Goal: Task Accomplishment & Management: Manage account settings

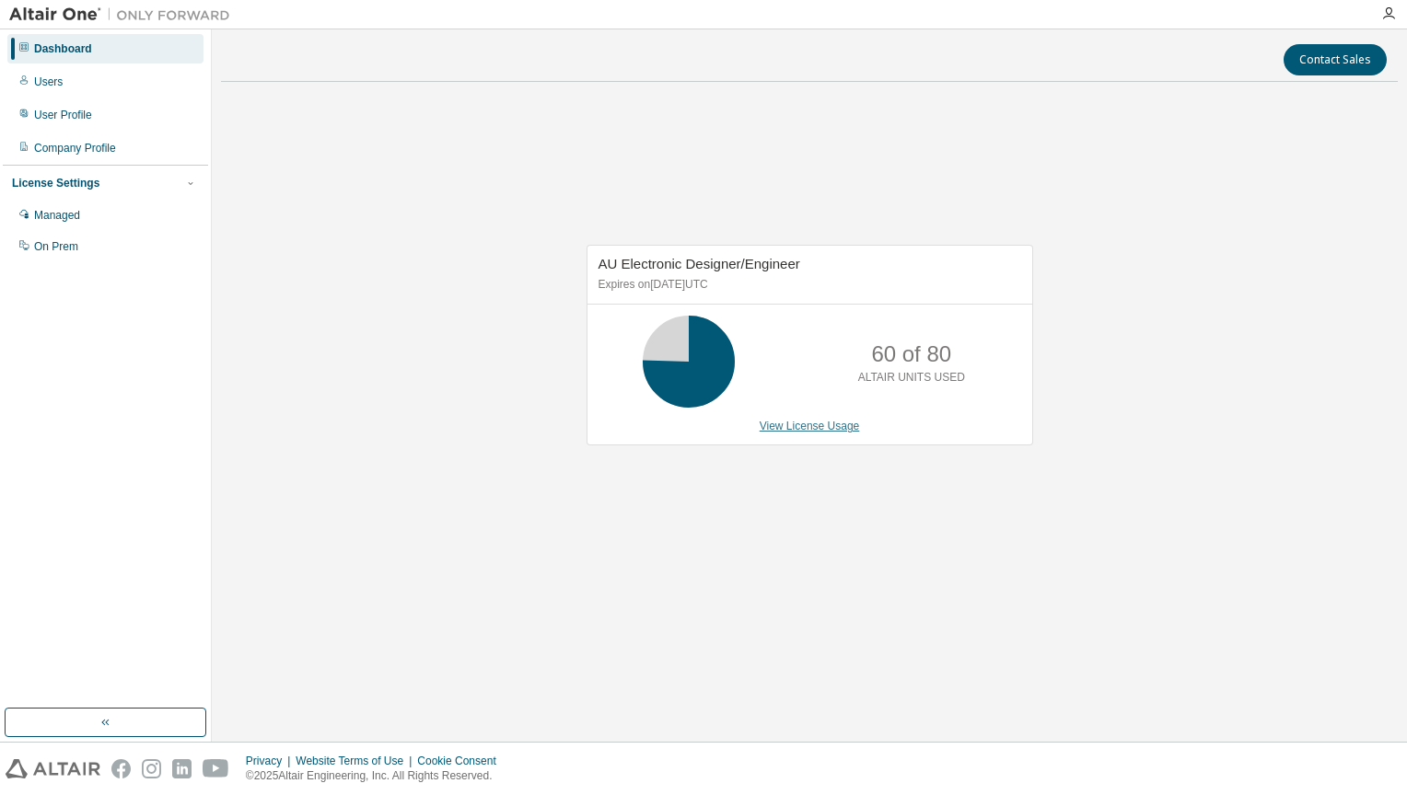
click at [799, 421] on link "View License Usage" at bounding box center [809, 426] width 100 height 13
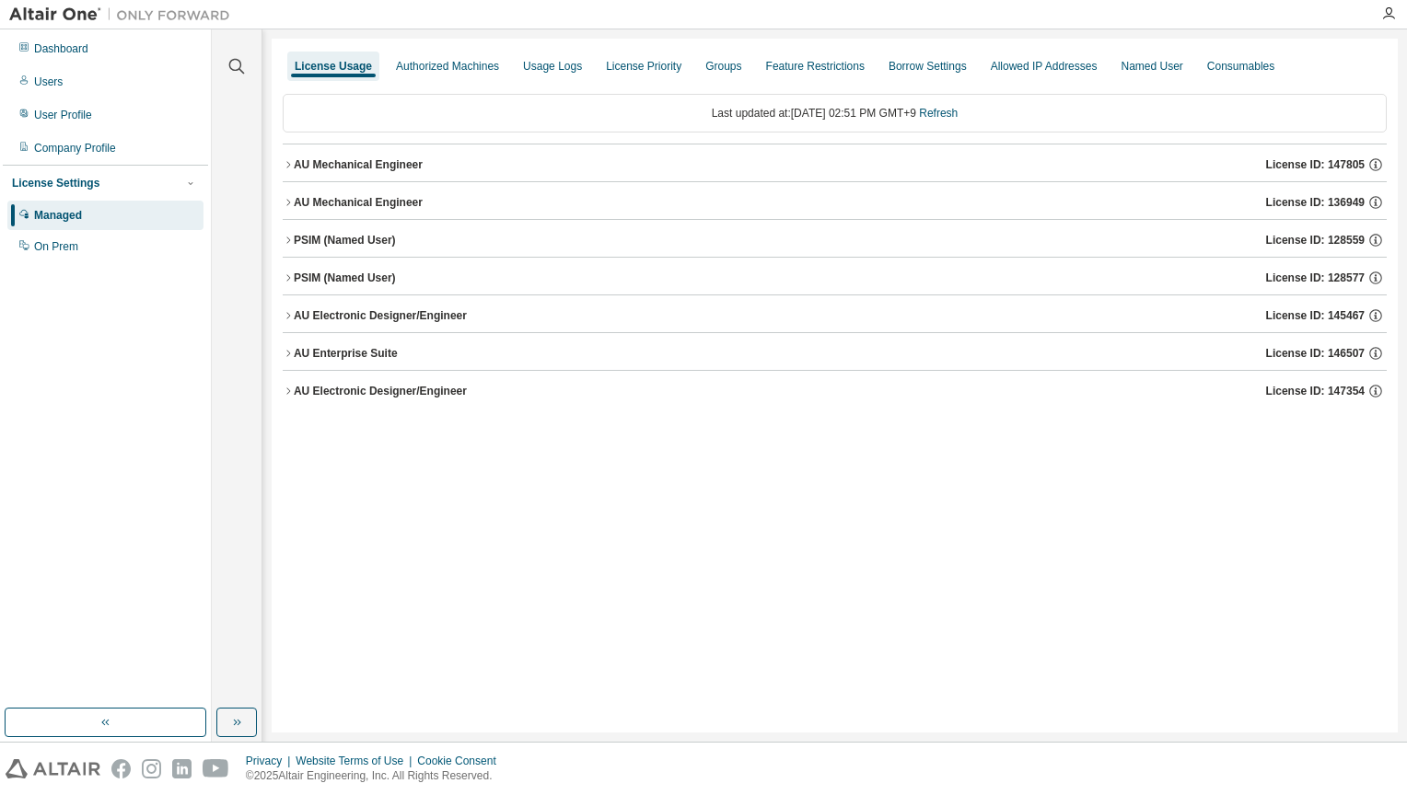
click at [268, 278] on div "Clear all Collapse on share string Yes No Only used licenses Yes No Only my usa…" at bounding box center [809, 385] width 1195 height 713
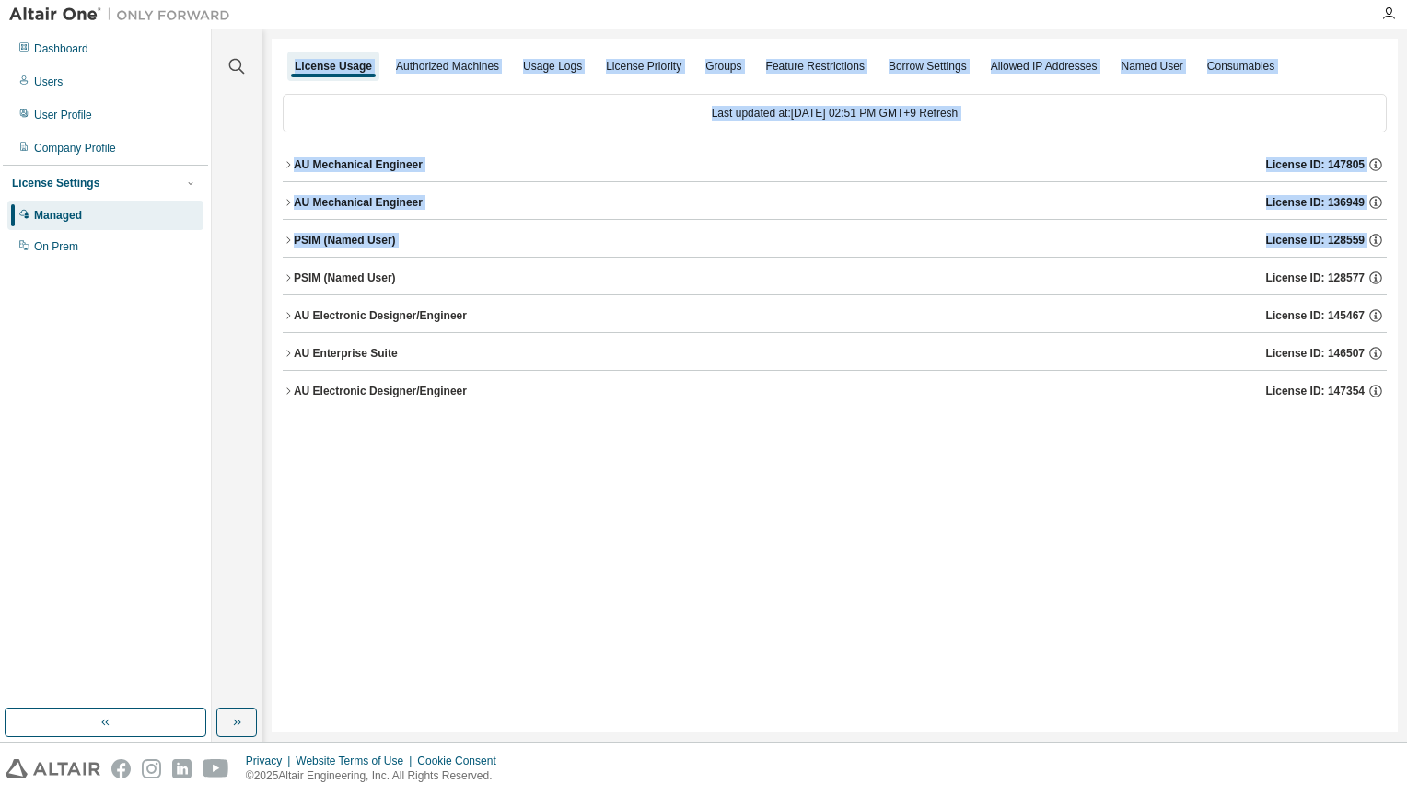
drag, startPoint x: 269, startPoint y: 278, endPoint x: 280, endPoint y: 278, distance: 11.0
click at [280, 278] on div "License Usage Authorized Machines Usage Logs License Priority Groups Feature Re…" at bounding box center [835, 386] width 1126 height 694
click at [283, 277] on icon "button" at bounding box center [288, 277] width 11 height 11
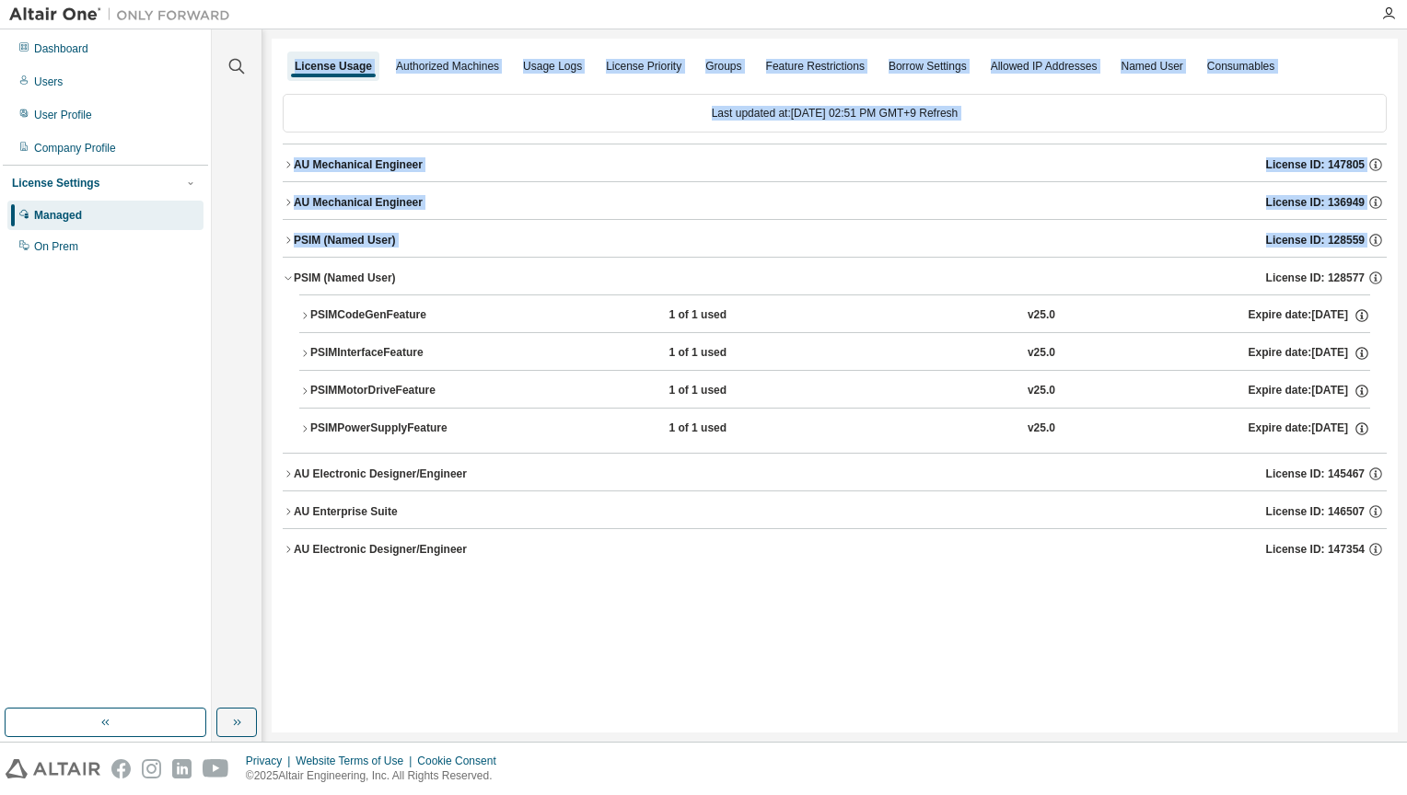
click at [292, 239] on icon "button" at bounding box center [288, 240] width 11 height 11
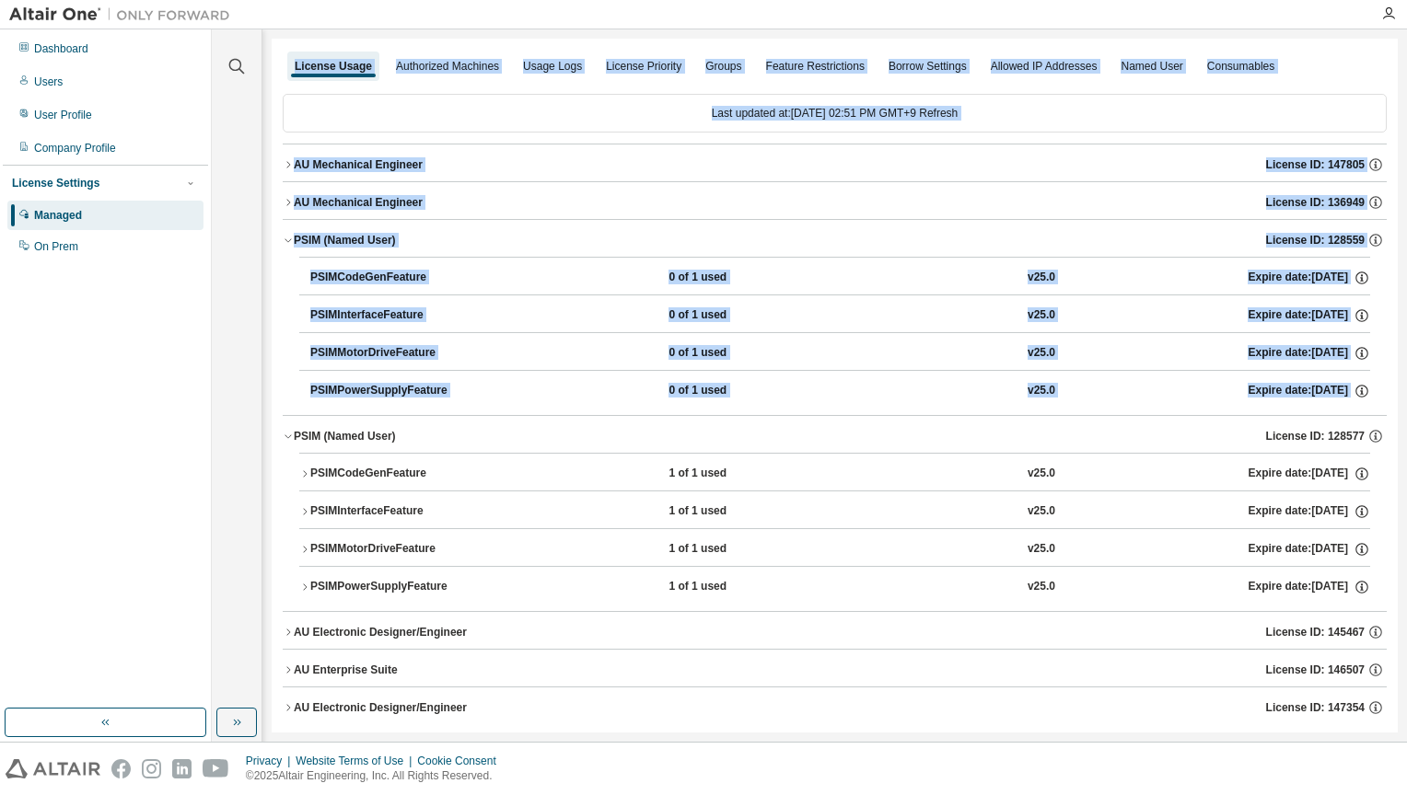
click at [504, 261] on button "PSIMCodeGenFeature 0 of 1 used v25.0 Expire date: 2025-12-22" at bounding box center [840, 278] width 1060 height 41
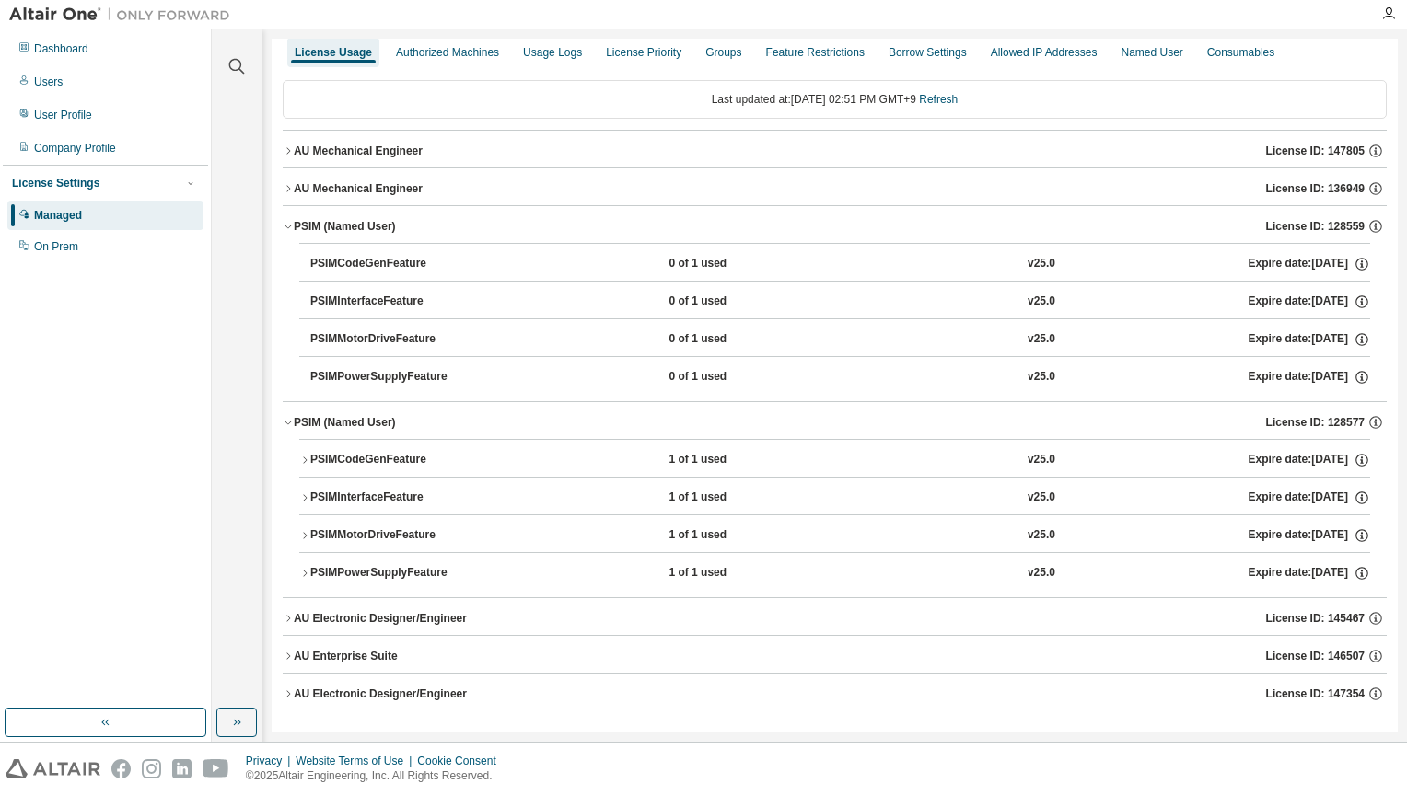
click at [281, 611] on div "License Usage Authorized Machines Usage Logs License Priority Groups Feature Re…" at bounding box center [835, 381] width 1126 height 712
drag, startPoint x: 275, startPoint y: 611, endPoint x: 284, endPoint y: 614, distance: 9.6
click at [275, 612] on div "License Usage Authorized Machines Usage Logs License Priority Groups Feature Re…" at bounding box center [835, 381] width 1126 height 712
click at [287, 614] on icon "button" at bounding box center [288, 618] width 11 height 11
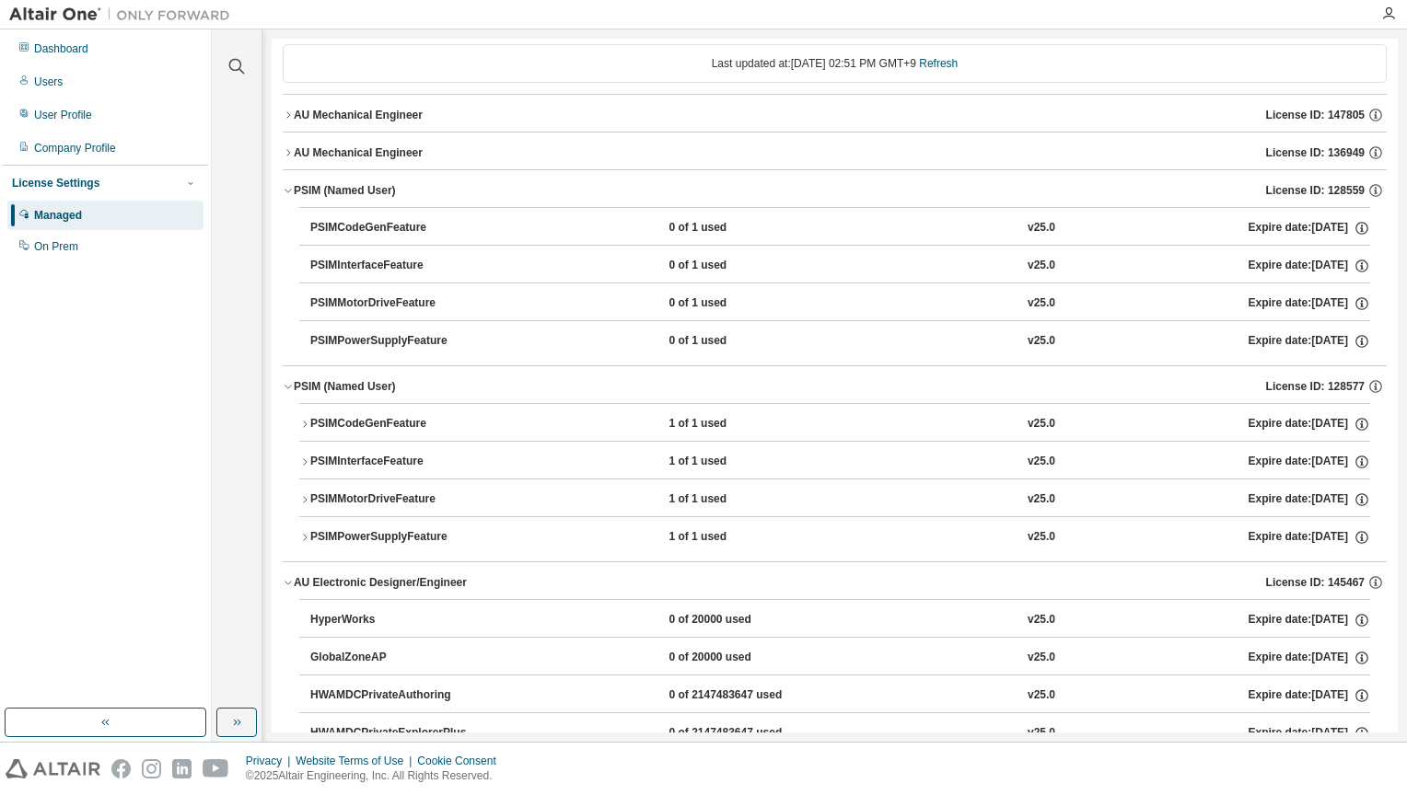
scroll to position [0, 0]
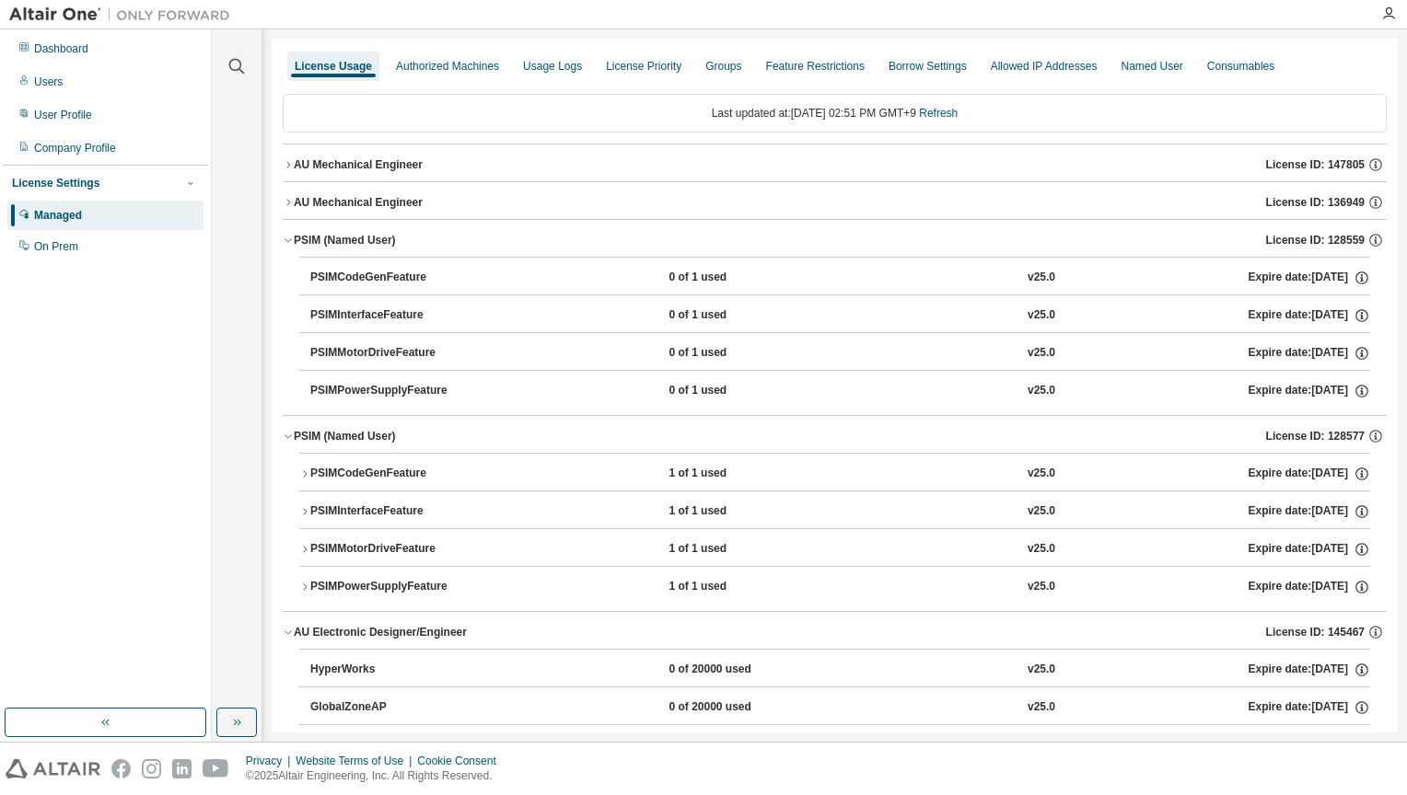
click at [288, 627] on icon "button" at bounding box center [288, 632] width 11 height 11
click at [572, 62] on div "Usage Logs" at bounding box center [552, 66] width 59 height 15
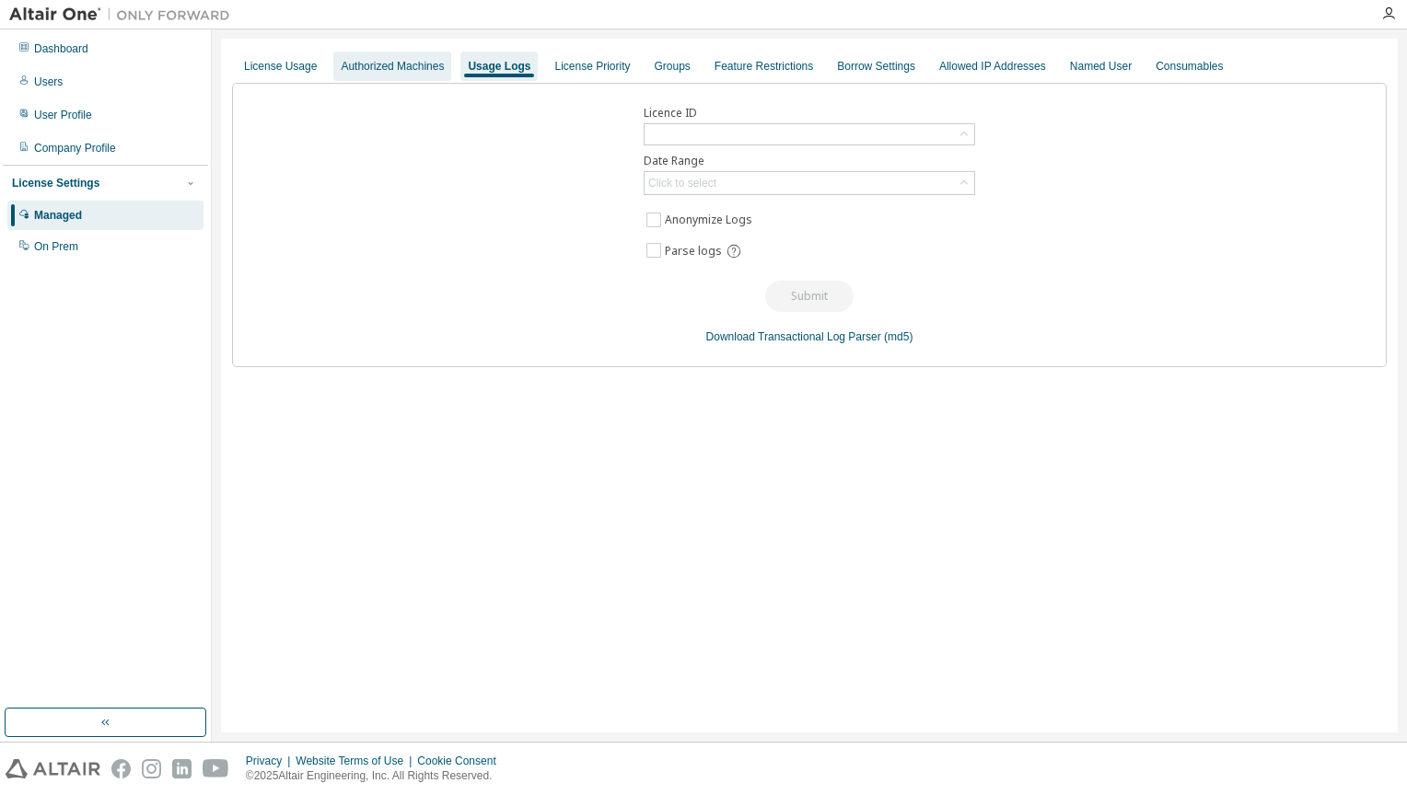
click at [446, 70] on div "Authorized Machines" at bounding box center [392, 66] width 118 height 29
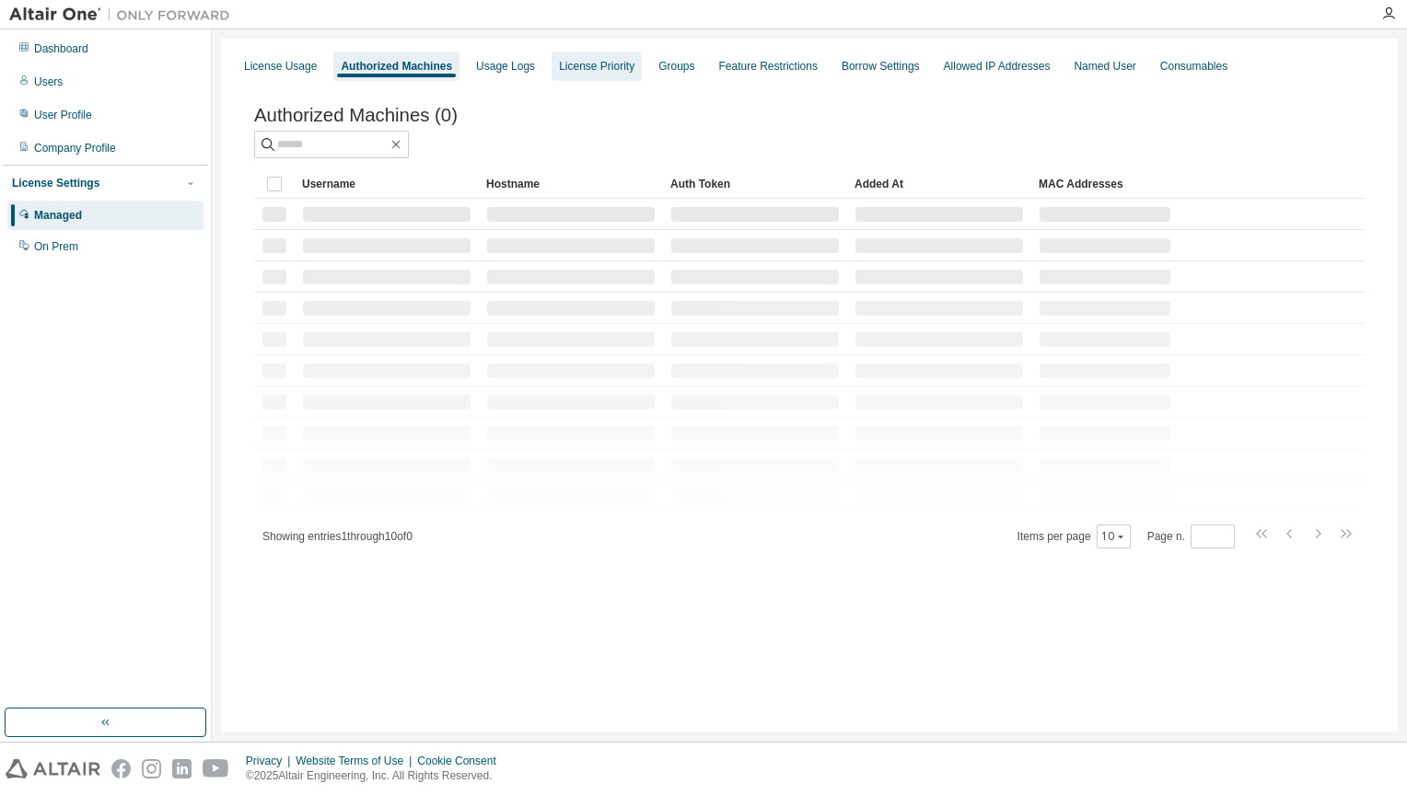
click at [613, 66] on div "License Priority" at bounding box center [596, 66] width 75 height 15
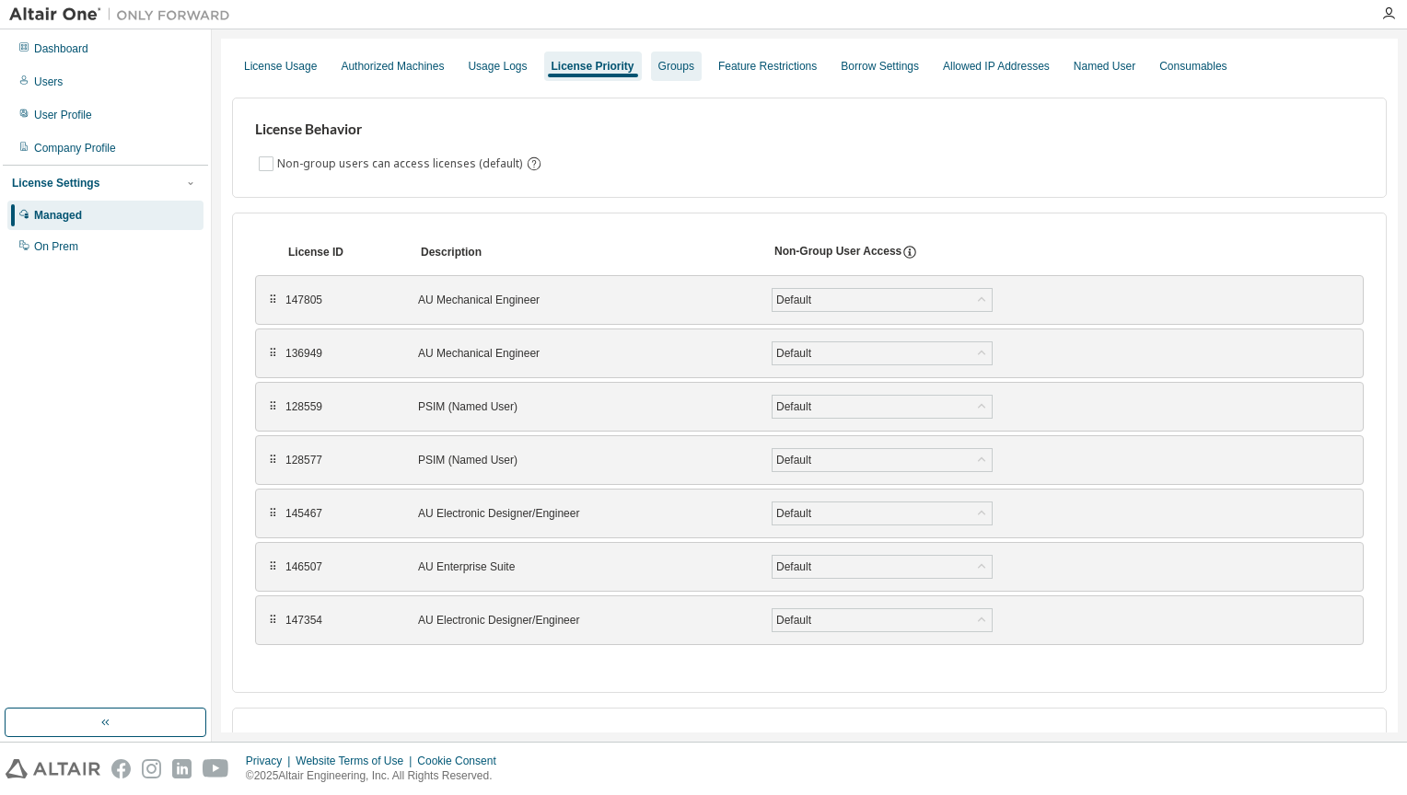
click at [676, 66] on div "Groups" at bounding box center [676, 66] width 36 height 15
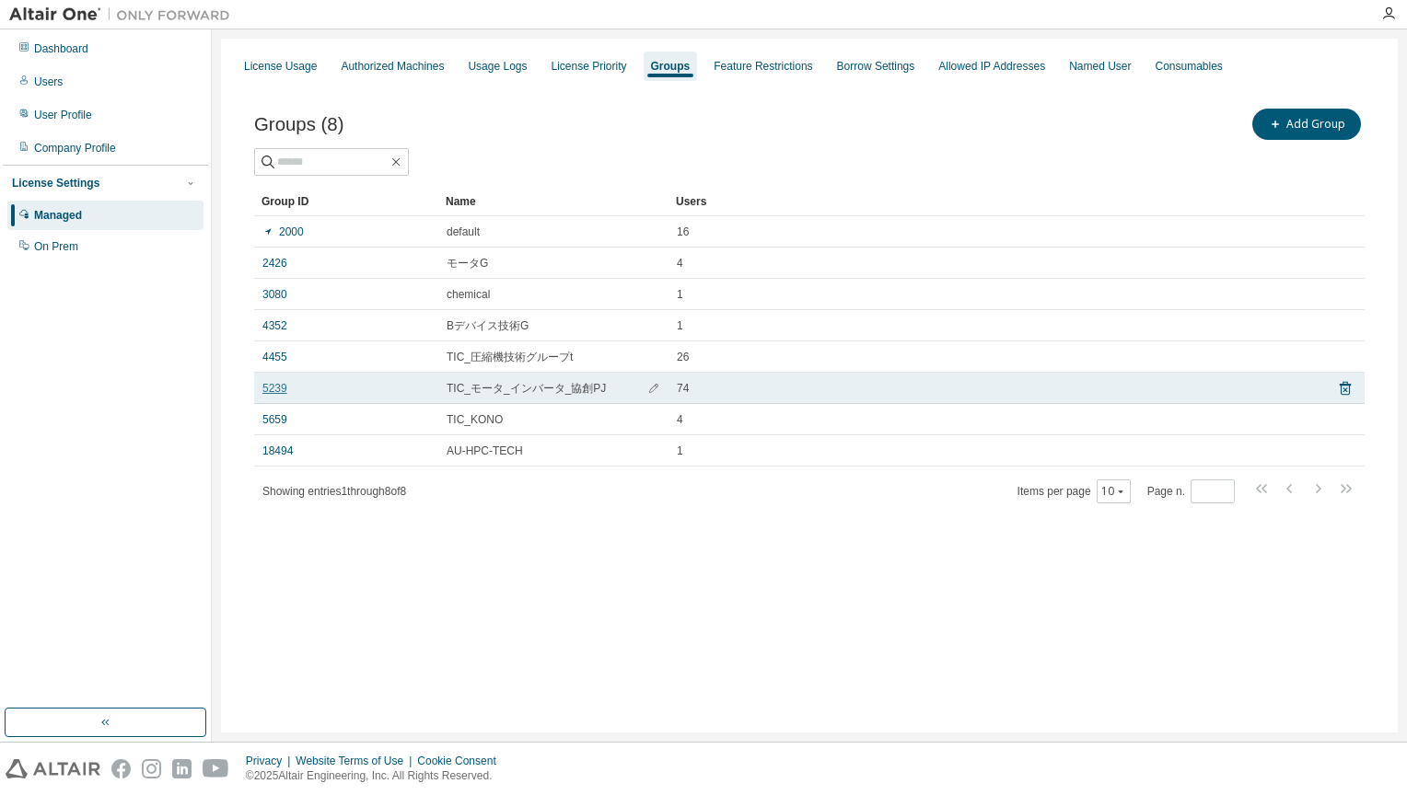
click at [272, 393] on link "5239" at bounding box center [274, 388] width 25 height 15
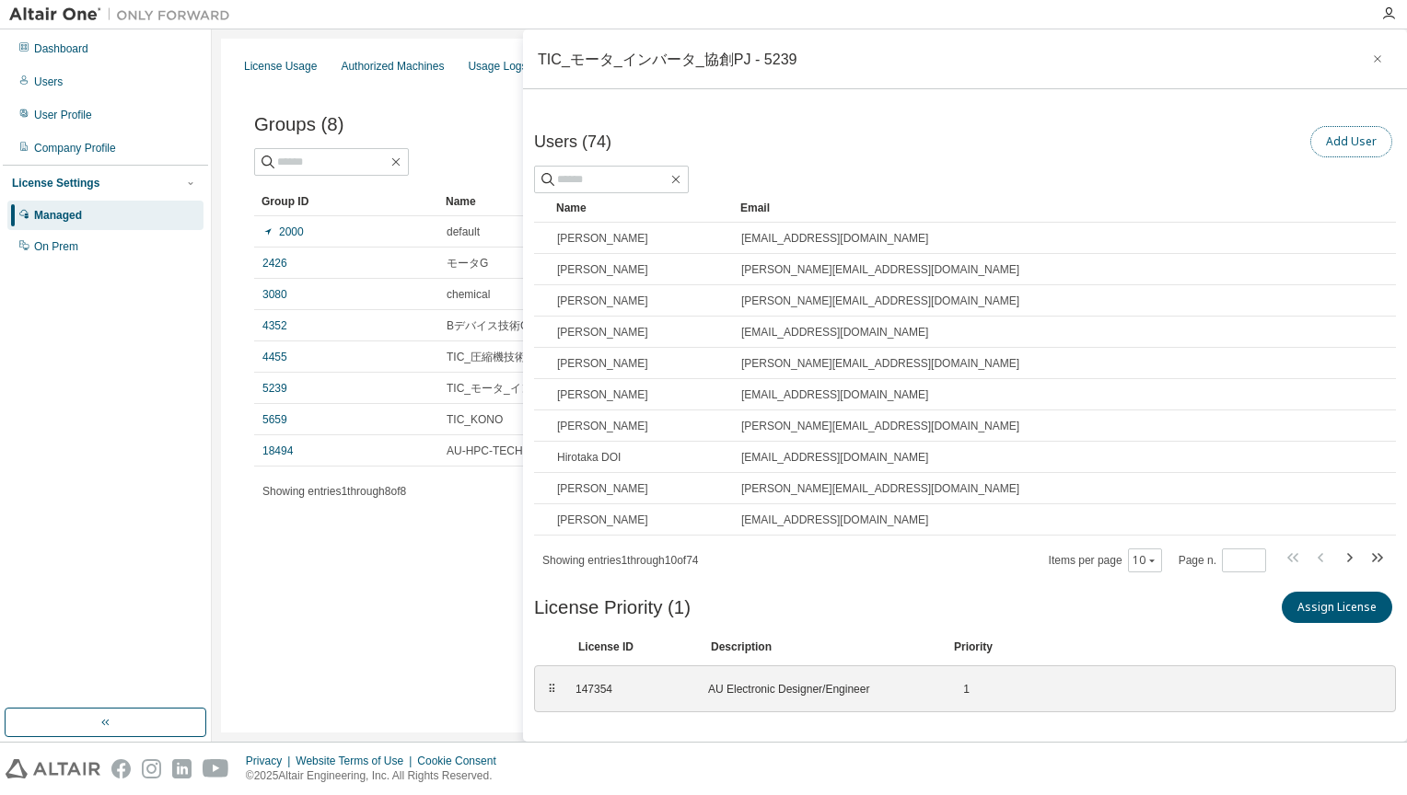
click at [1350, 143] on button "Add User" at bounding box center [1351, 141] width 82 height 31
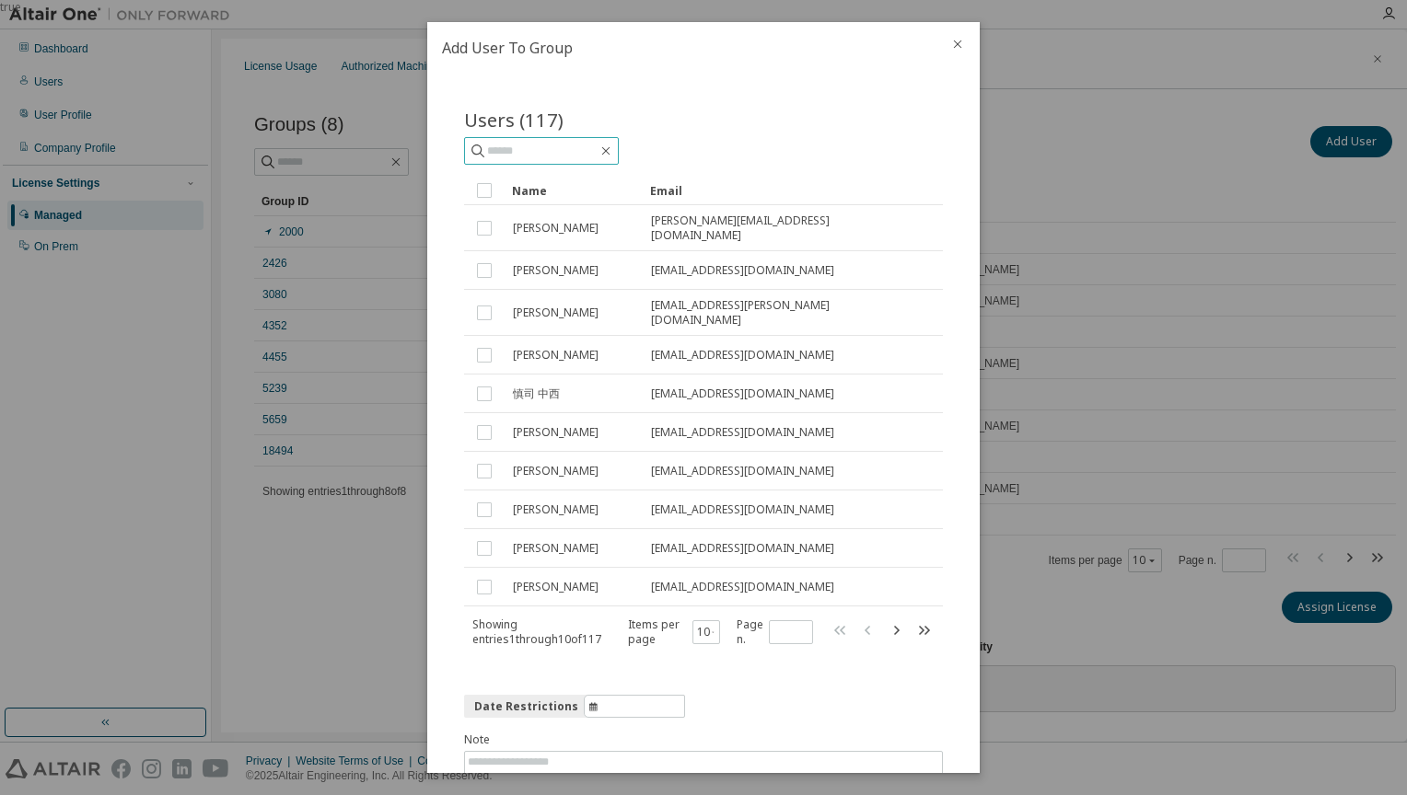
click at [569, 148] on input "text" at bounding box center [542, 151] width 110 height 18
type input "*"
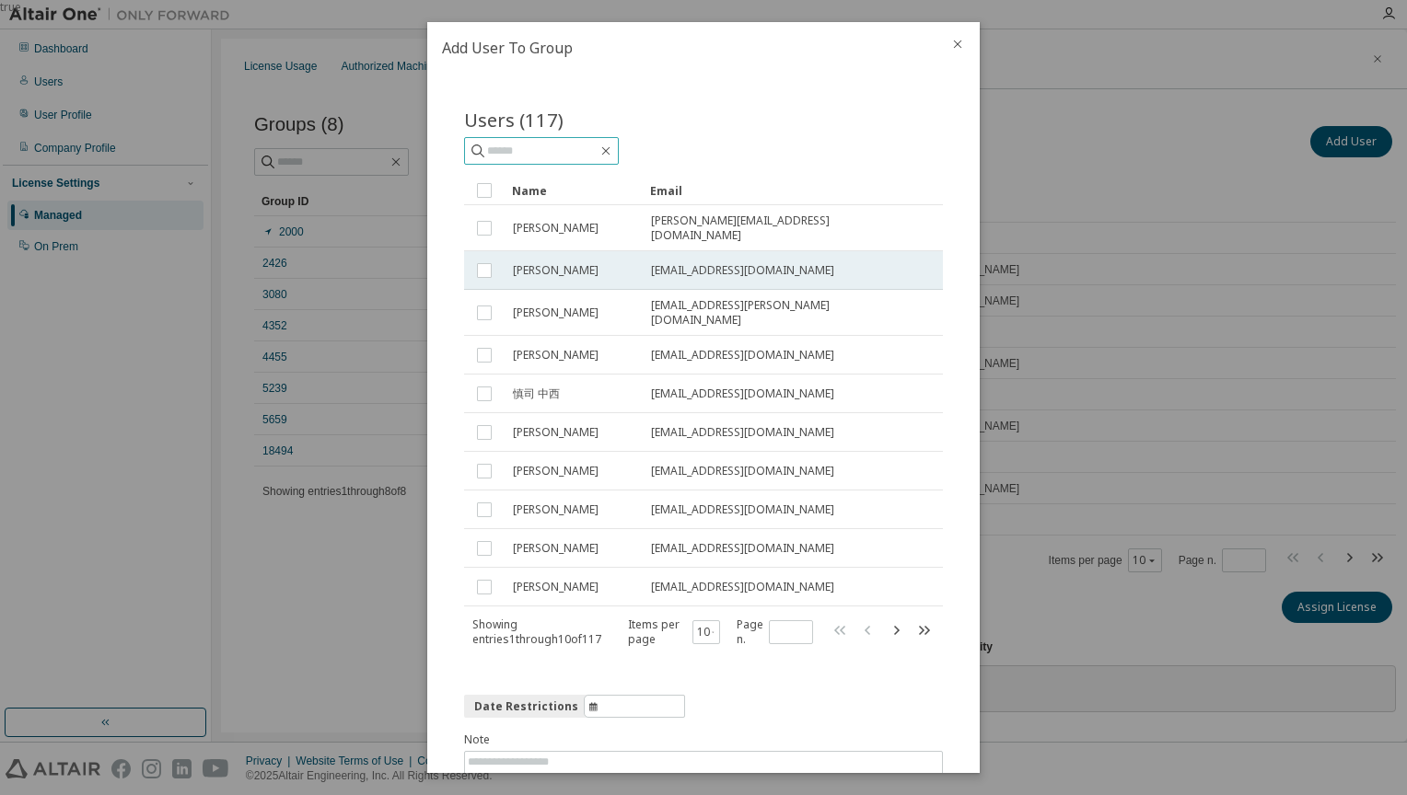
scroll to position [78, 0]
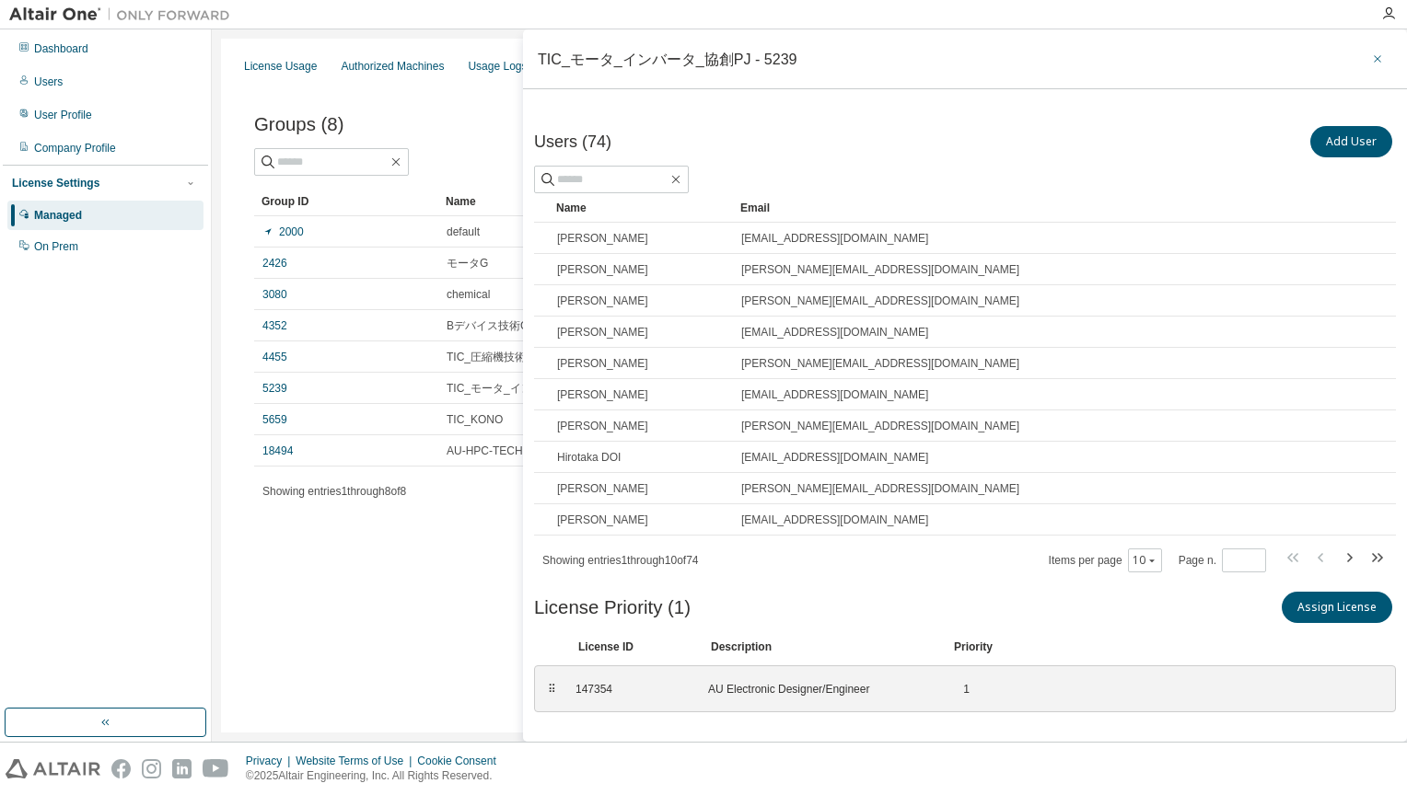
click at [1370, 50] on button "button" at bounding box center [1376, 58] width 29 height 29
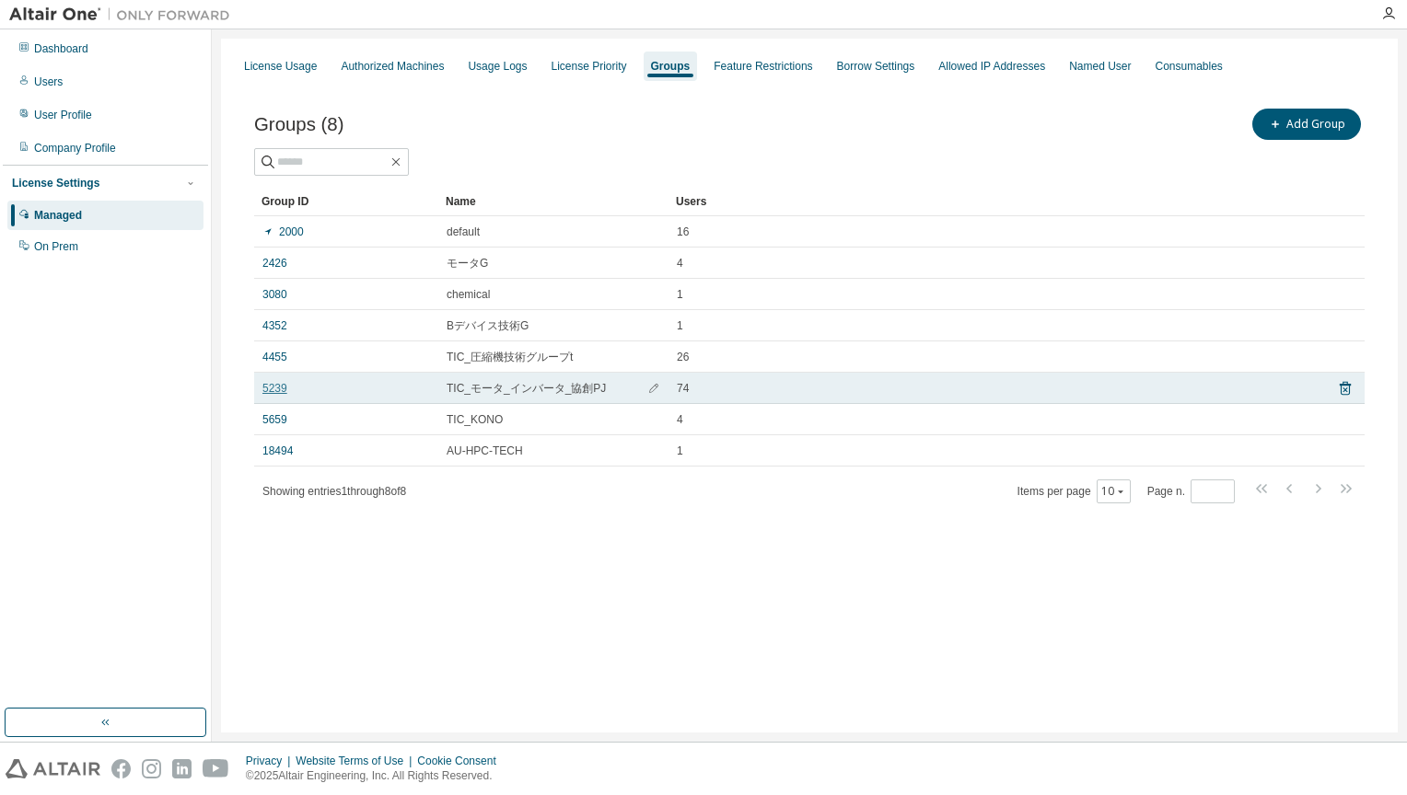
click at [274, 390] on link "5239" at bounding box center [274, 388] width 25 height 15
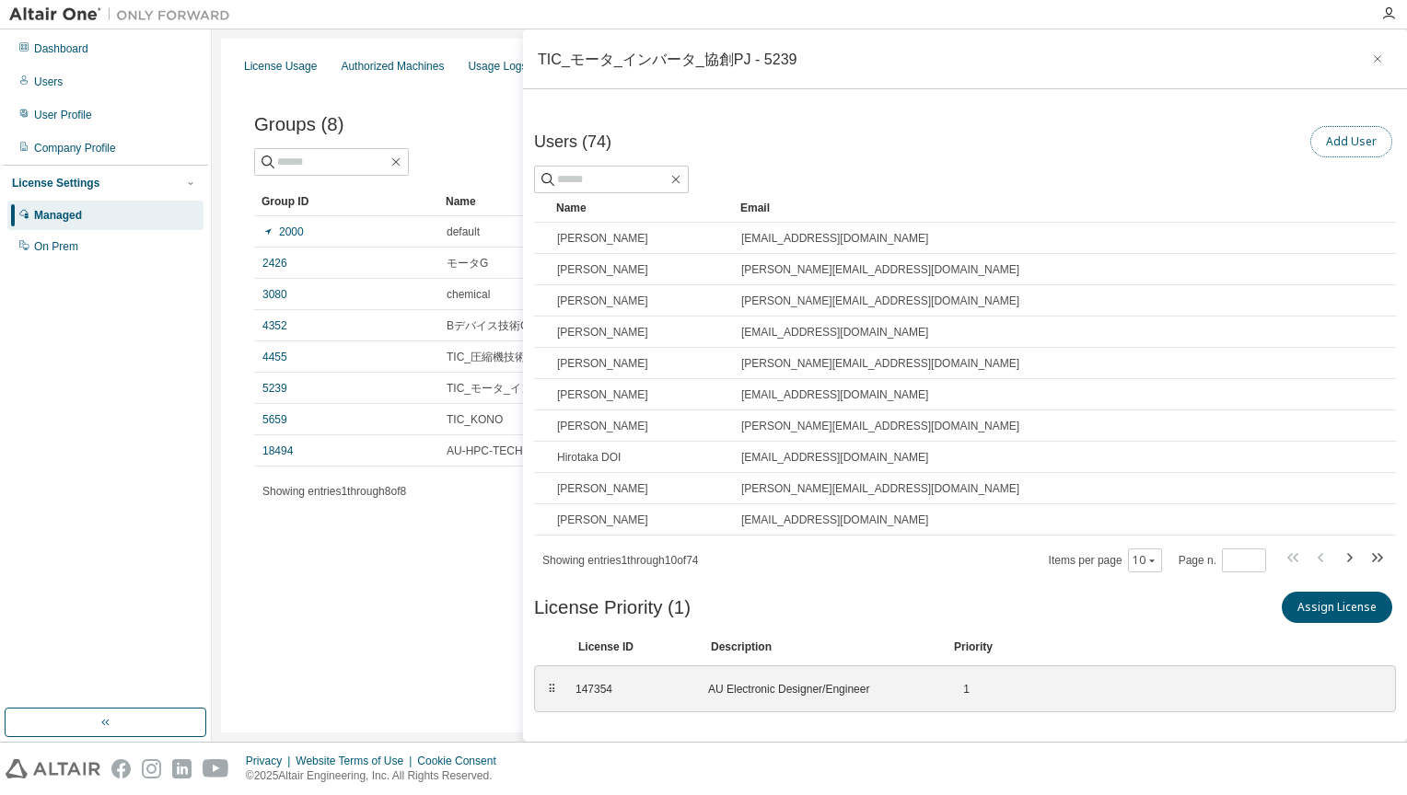
click at [1327, 136] on button "Add User" at bounding box center [1351, 141] width 82 height 31
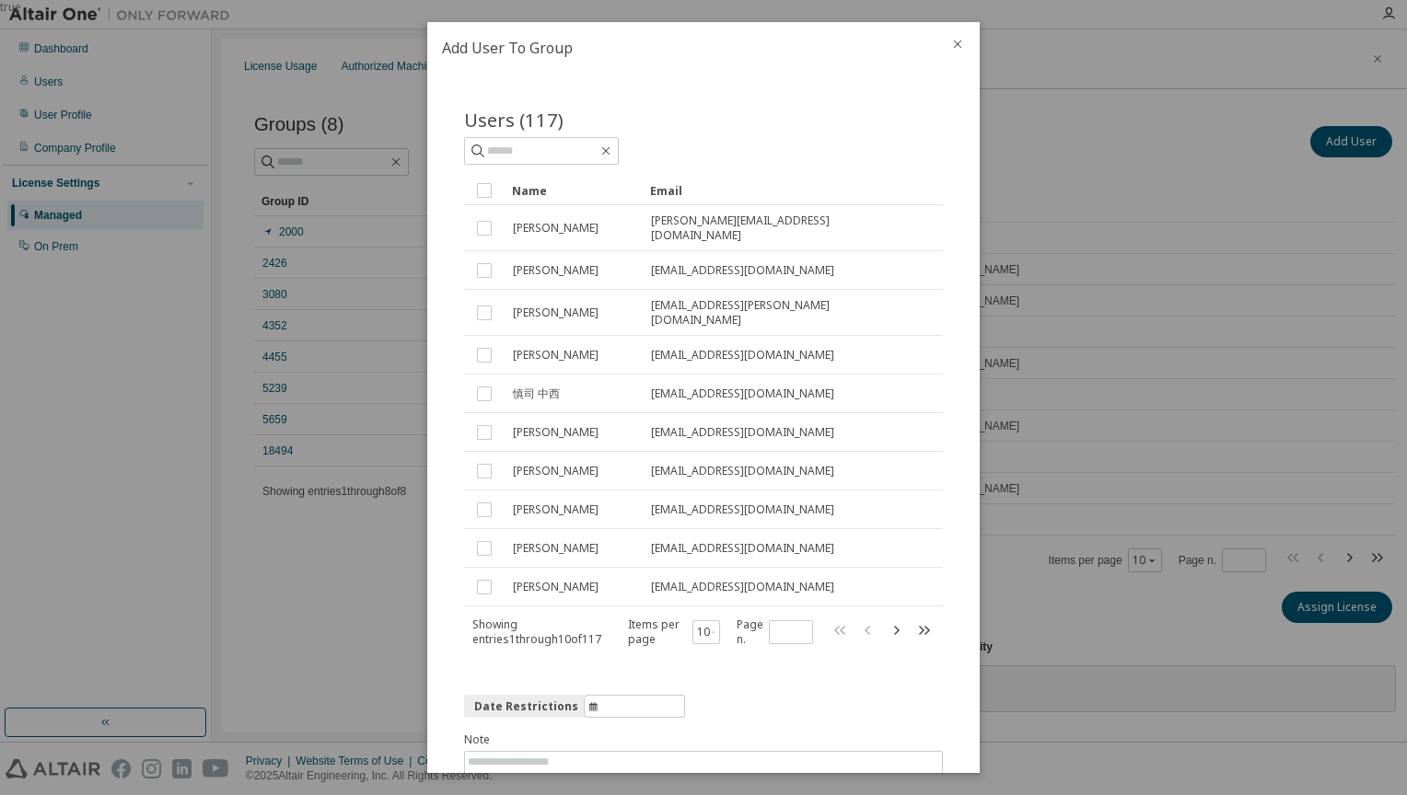
scroll to position [78, 0]
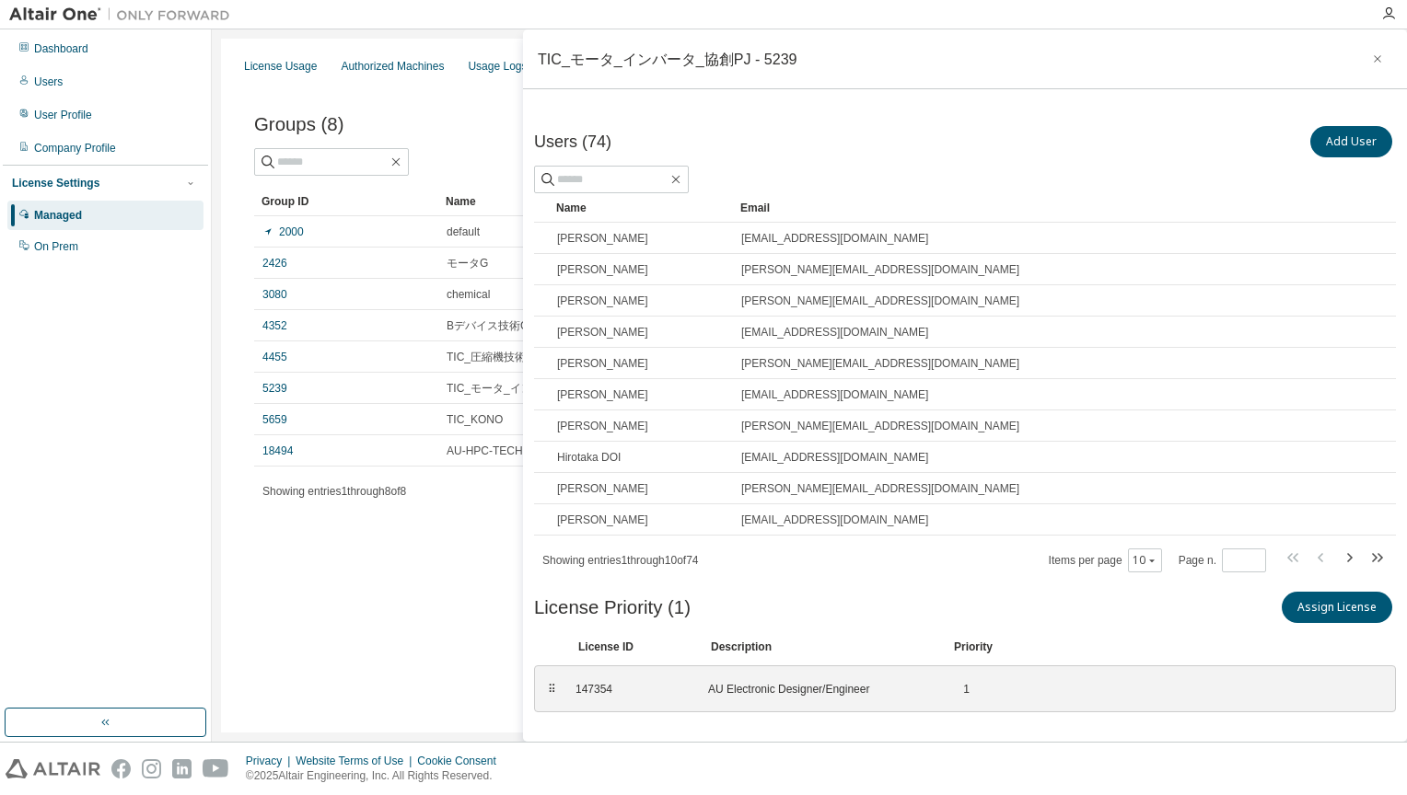
click at [1385, 57] on div "TIC_モータ_インバータ_協創PJ - 5239" at bounding box center [965, 59] width 884 height 60
click at [1372, 57] on icon "button" at bounding box center [1377, 59] width 13 height 15
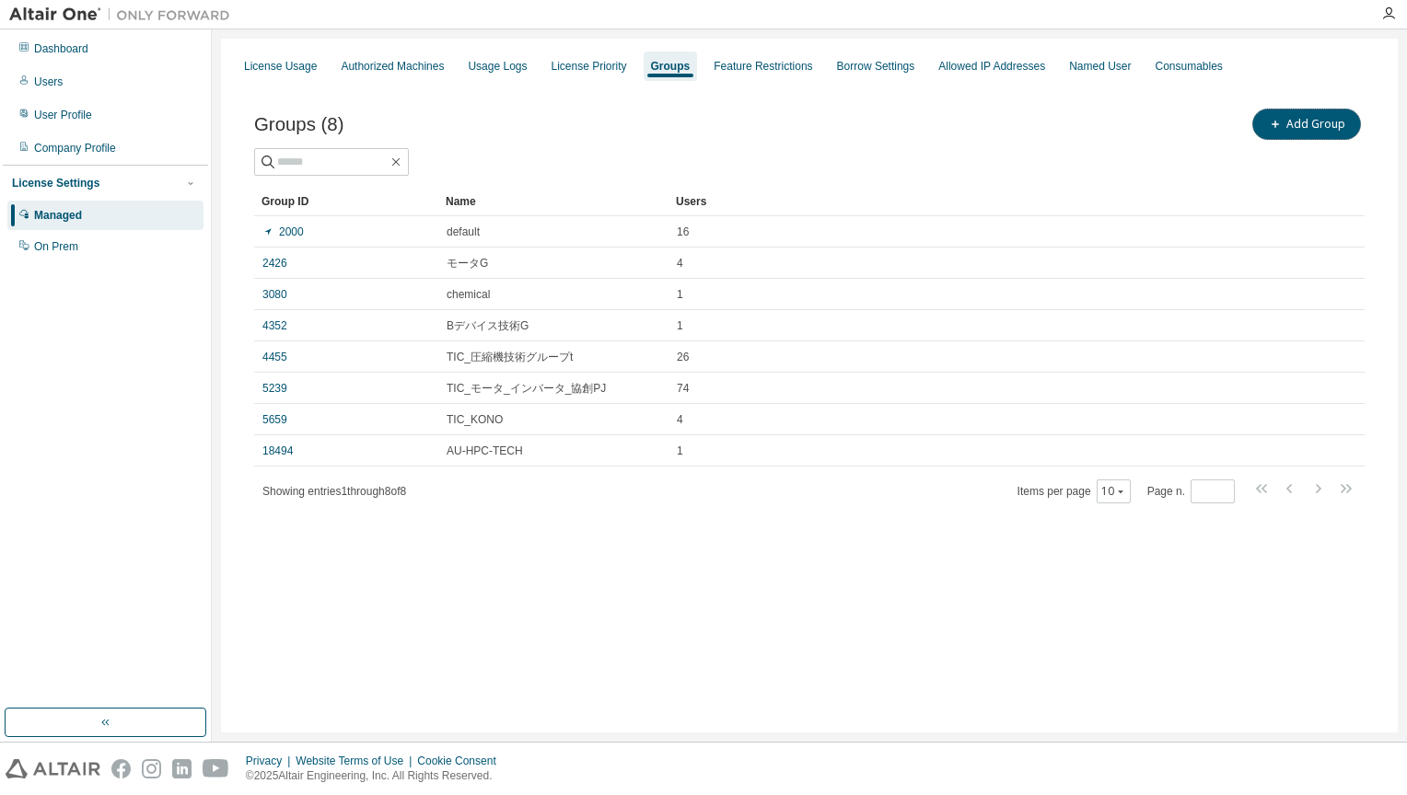
drag, startPoint x: 1343, startPoint y: 121, endPoint x: 626, endPoint y: 100, distance: 717.4
click at [727, 120] on div "Groups (8) Add Group" at bounding box center [809, 124] width 1110 height 39
click at [641, 103] on div "Groups (8) Add Group Clear Load Save Save As Field Operator Value Select filter…" at bounding box center [809, 317] width 1154 height 469
click at [732, 75] on div "Feature Restrictions" at bounding box center [762, 66] width 113 height 29
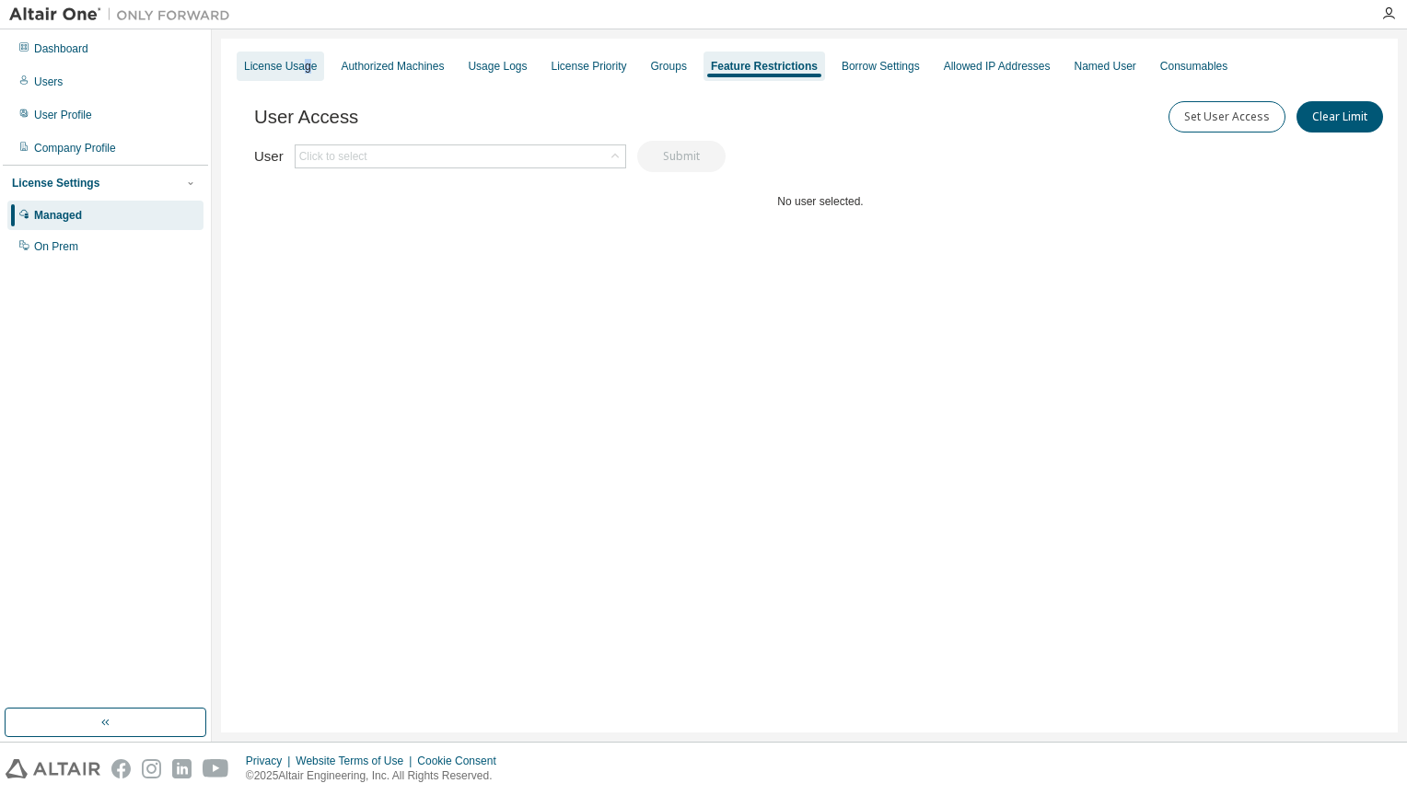
click at [303, 68] on div "License Usage" at bounding box center [280, 66] width 73 height 15
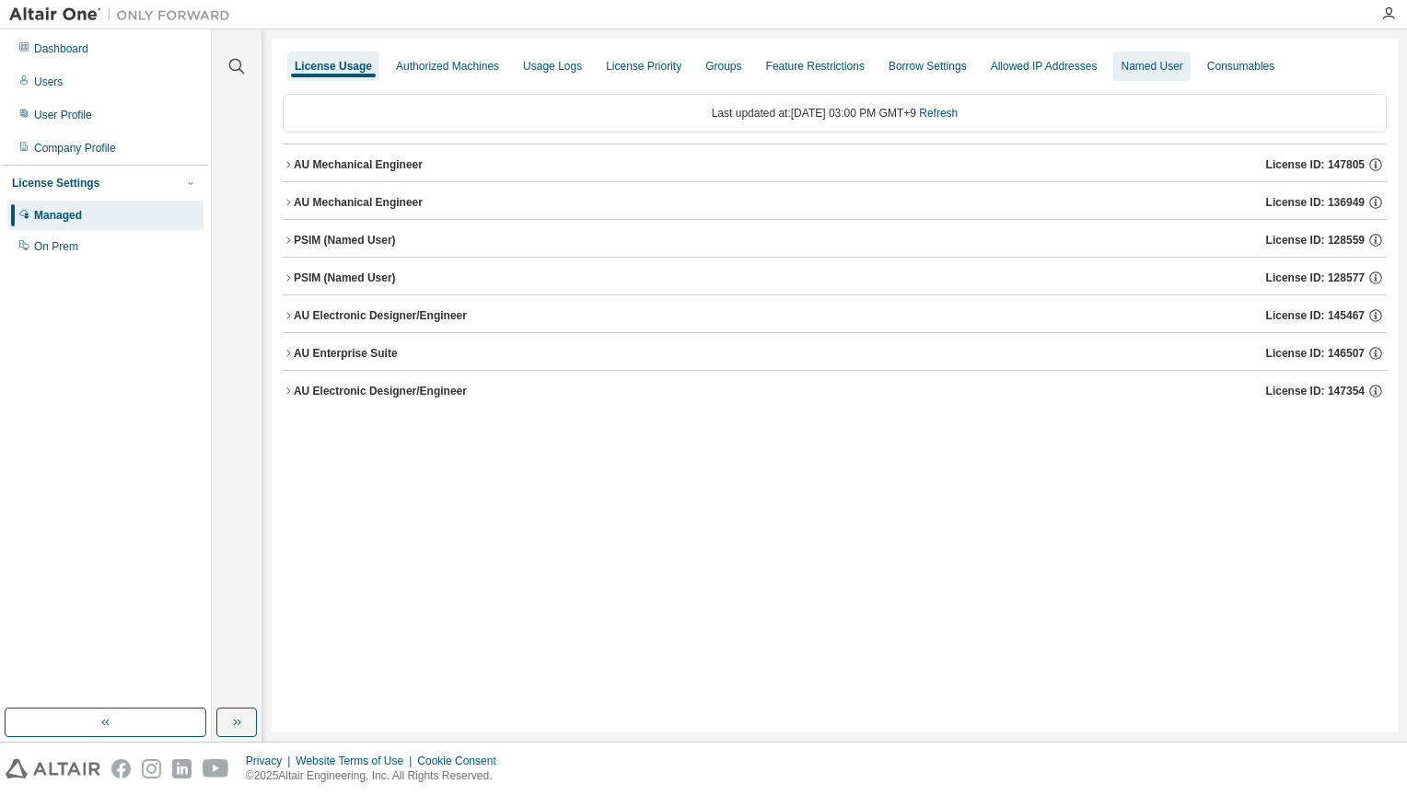
click at [1120, 65] on div "Named User" at bounding box center [1151, 66] width 62 height 15
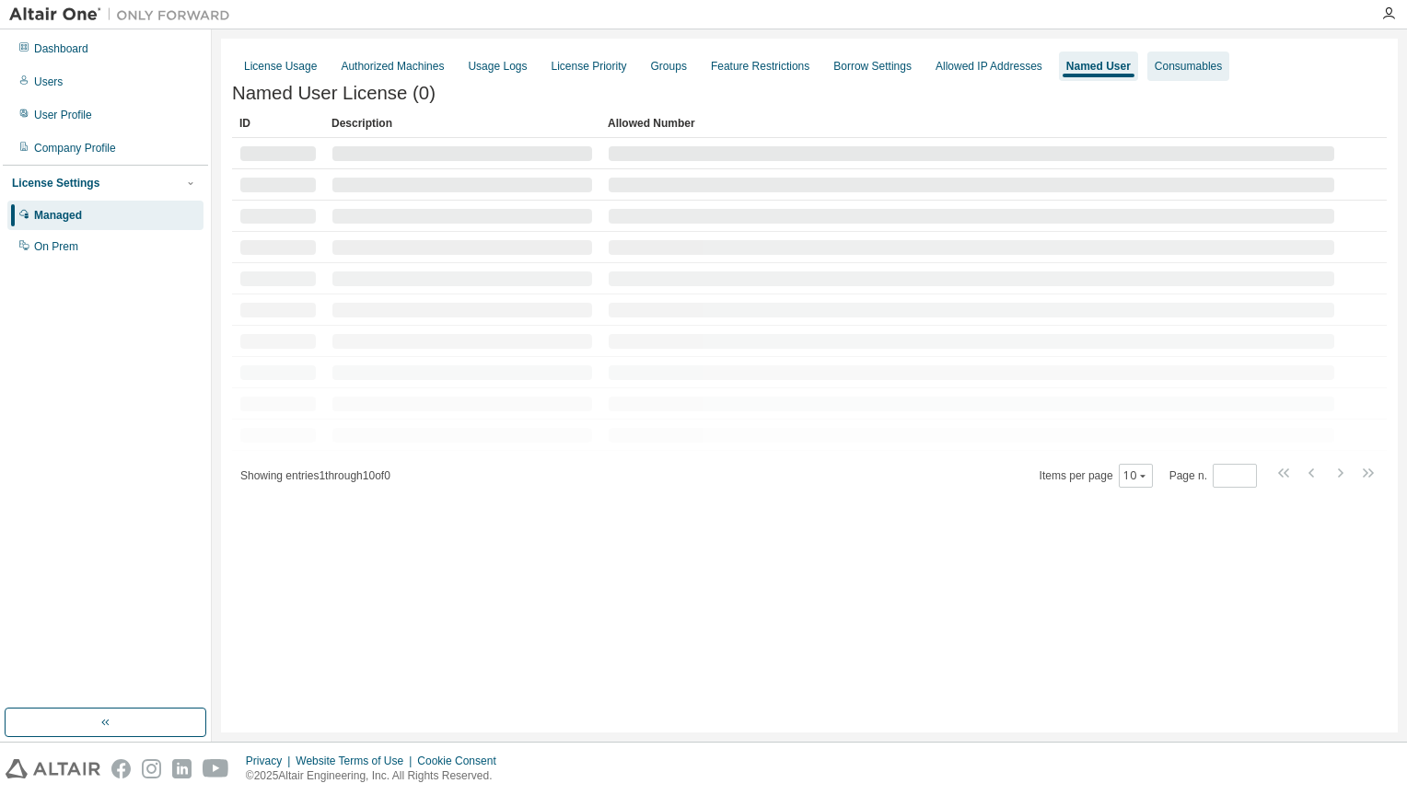
click at [1166, 70] on div "Consumables" at bounding box center [1187, 66] width 67 height 15
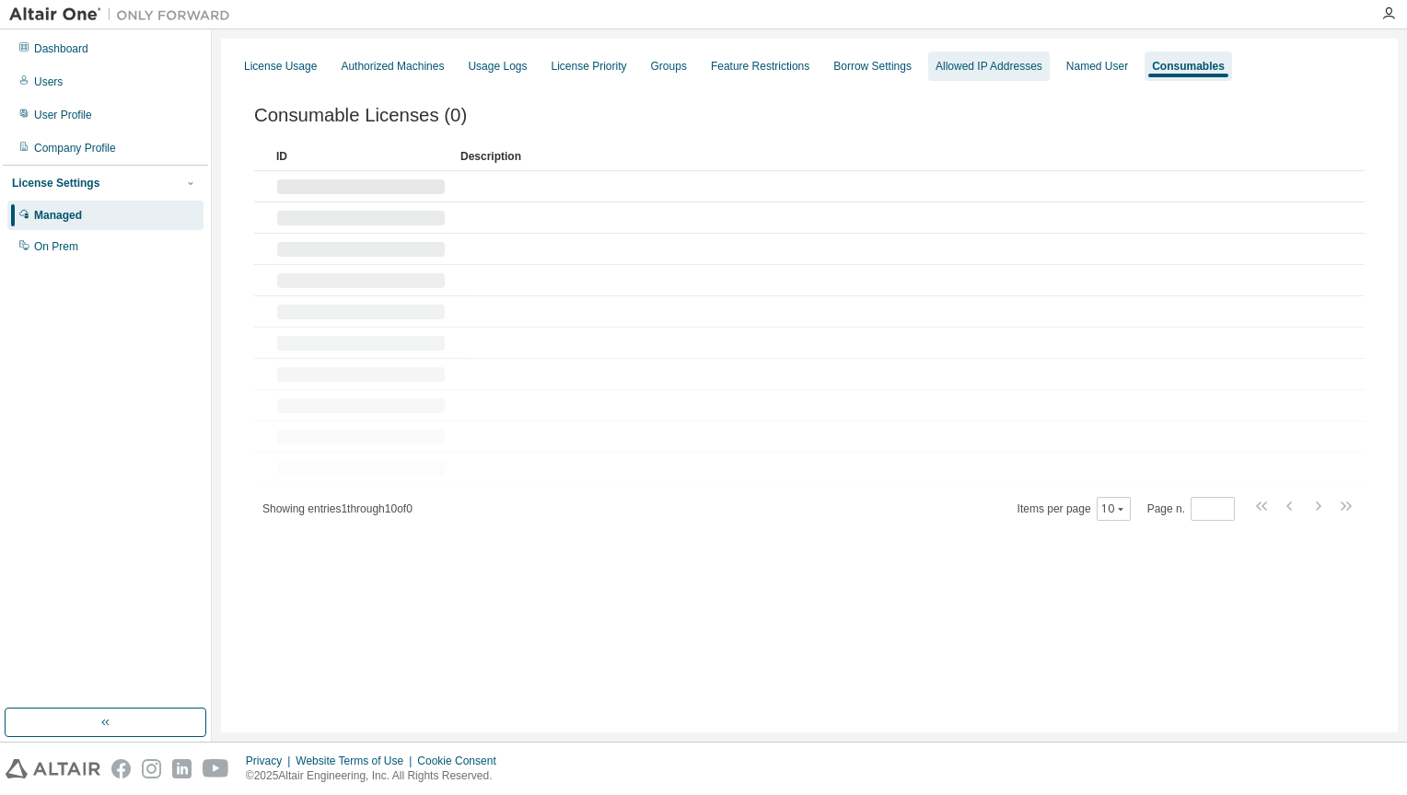
click at [973, 77] on div "Allowed IP Addresses" at bounding box center [989, 66] width 122 height 29
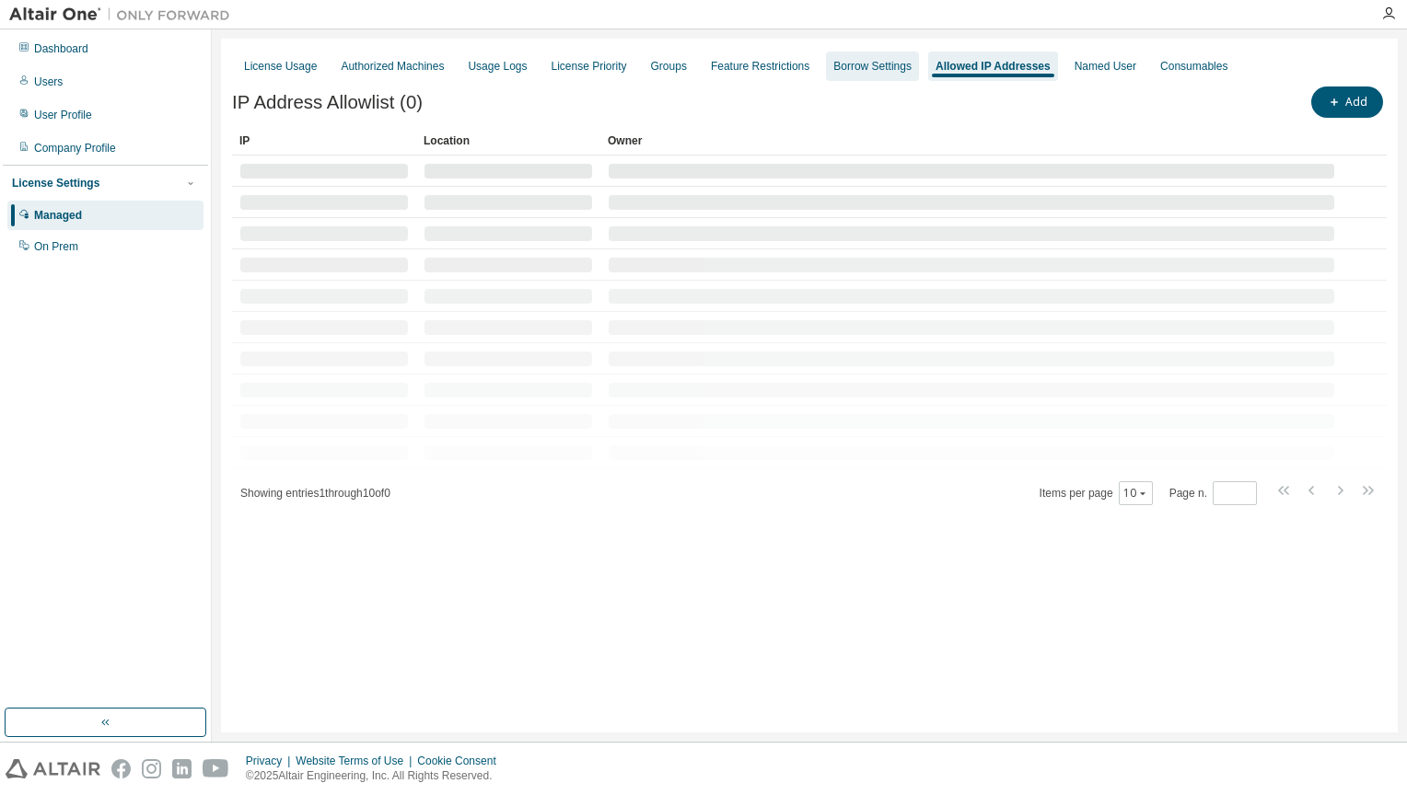
click at [875, 65] on div "Borrow Settings" at bounding box center [872, 66] width 78 height 15
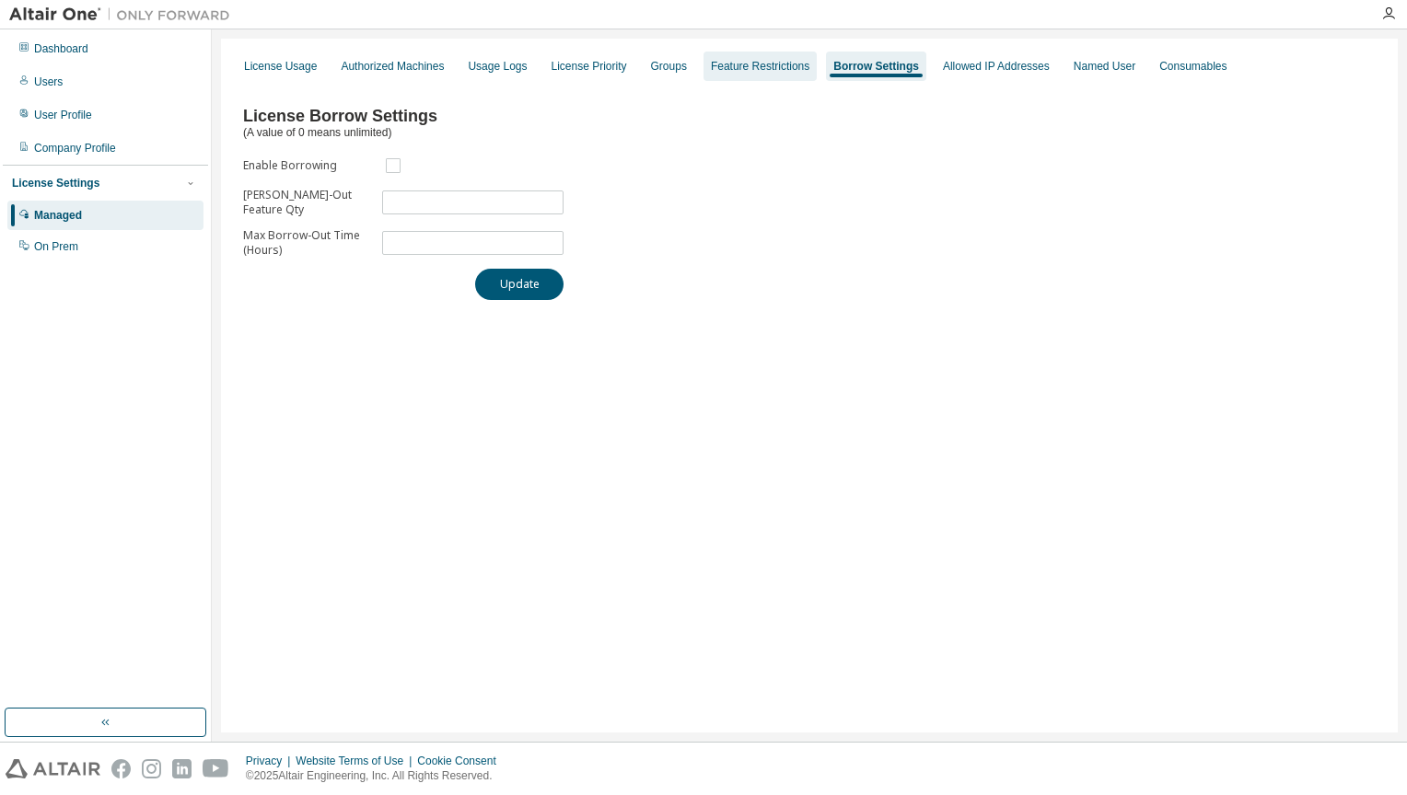
click at [733, 64] on div "Feature Restrictions" at bounding box center [760, 66] width 98 height 15
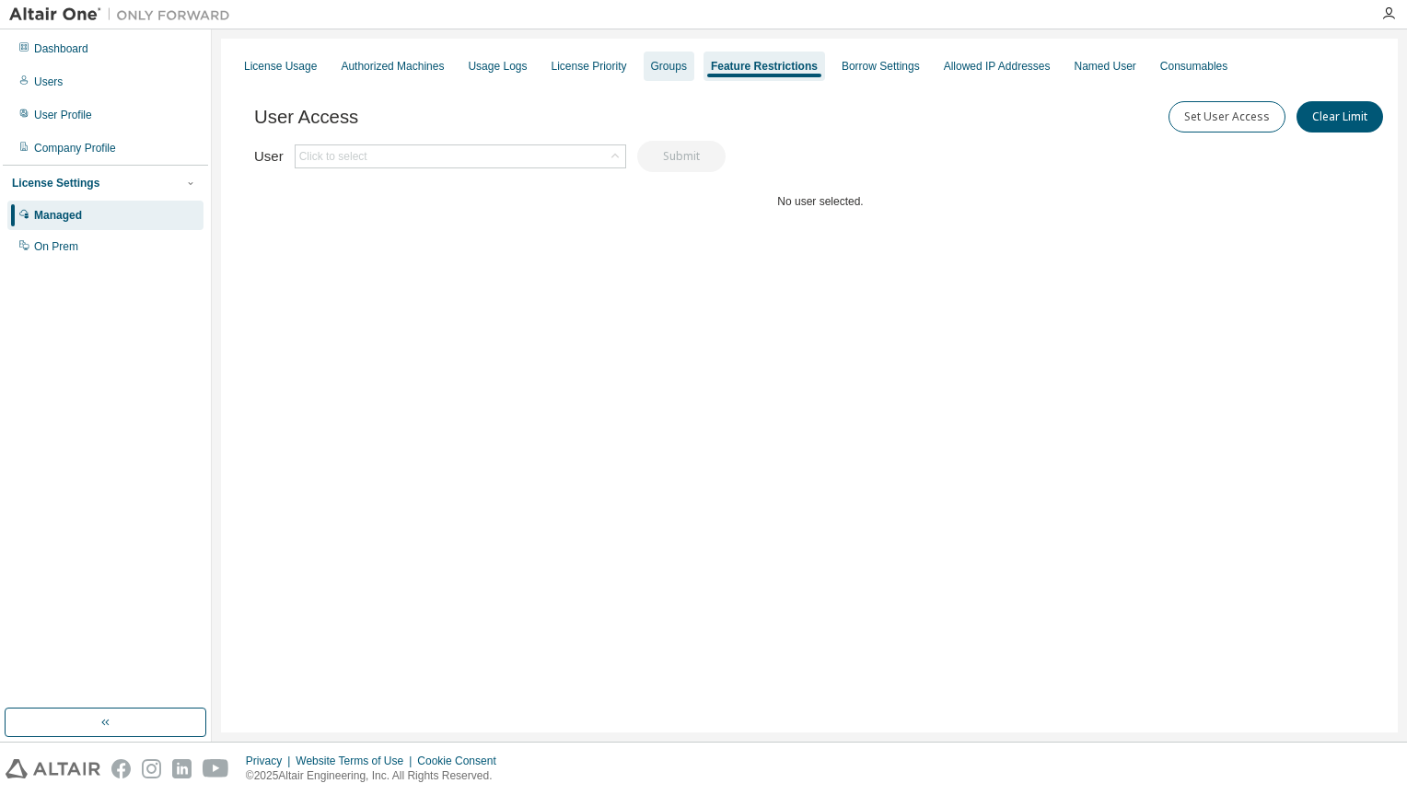
click at [643, 63] on div "Groups" at bounding box center [668, 66] width 51 height 29
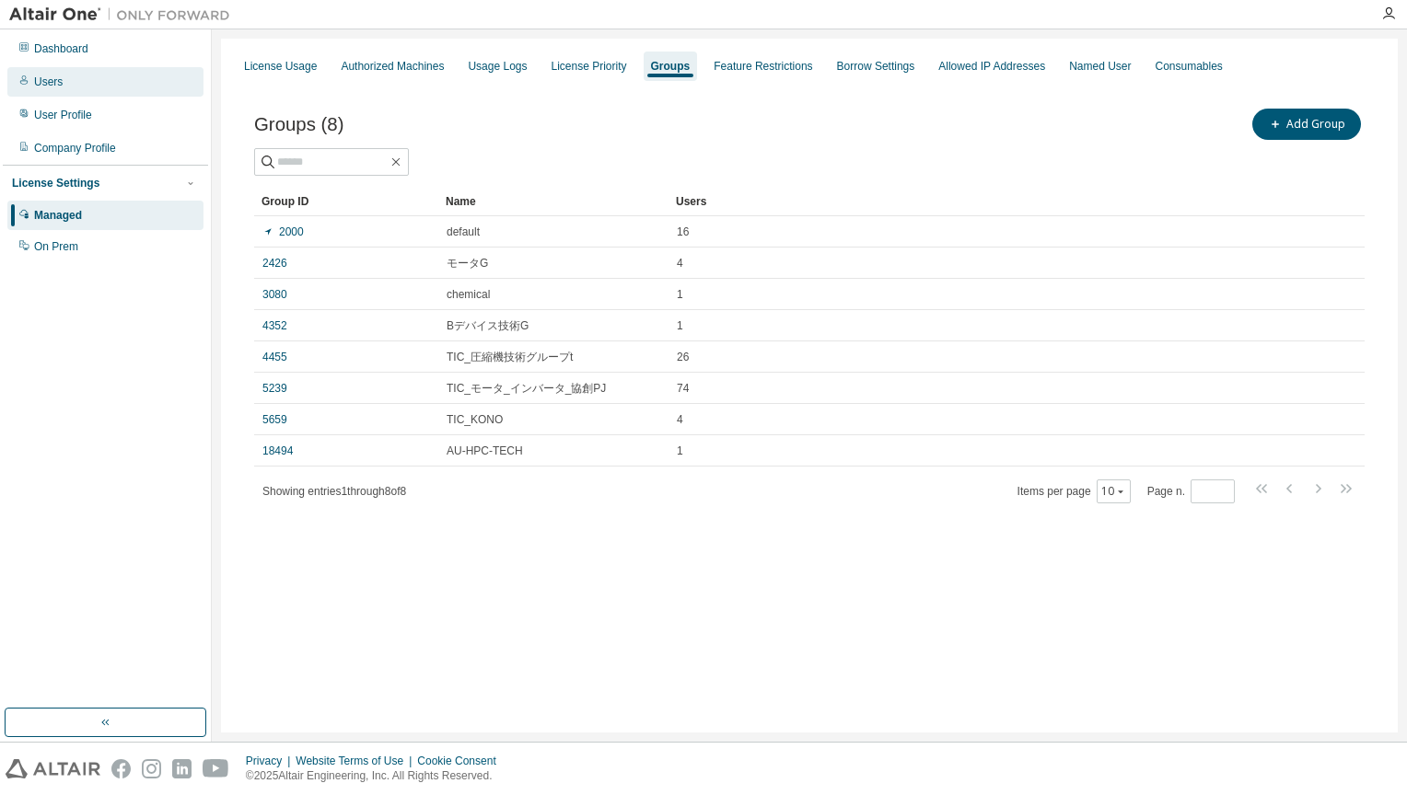
click at [151, 92] on div "Users" at bounding box center [105, 81] width 196 height 29
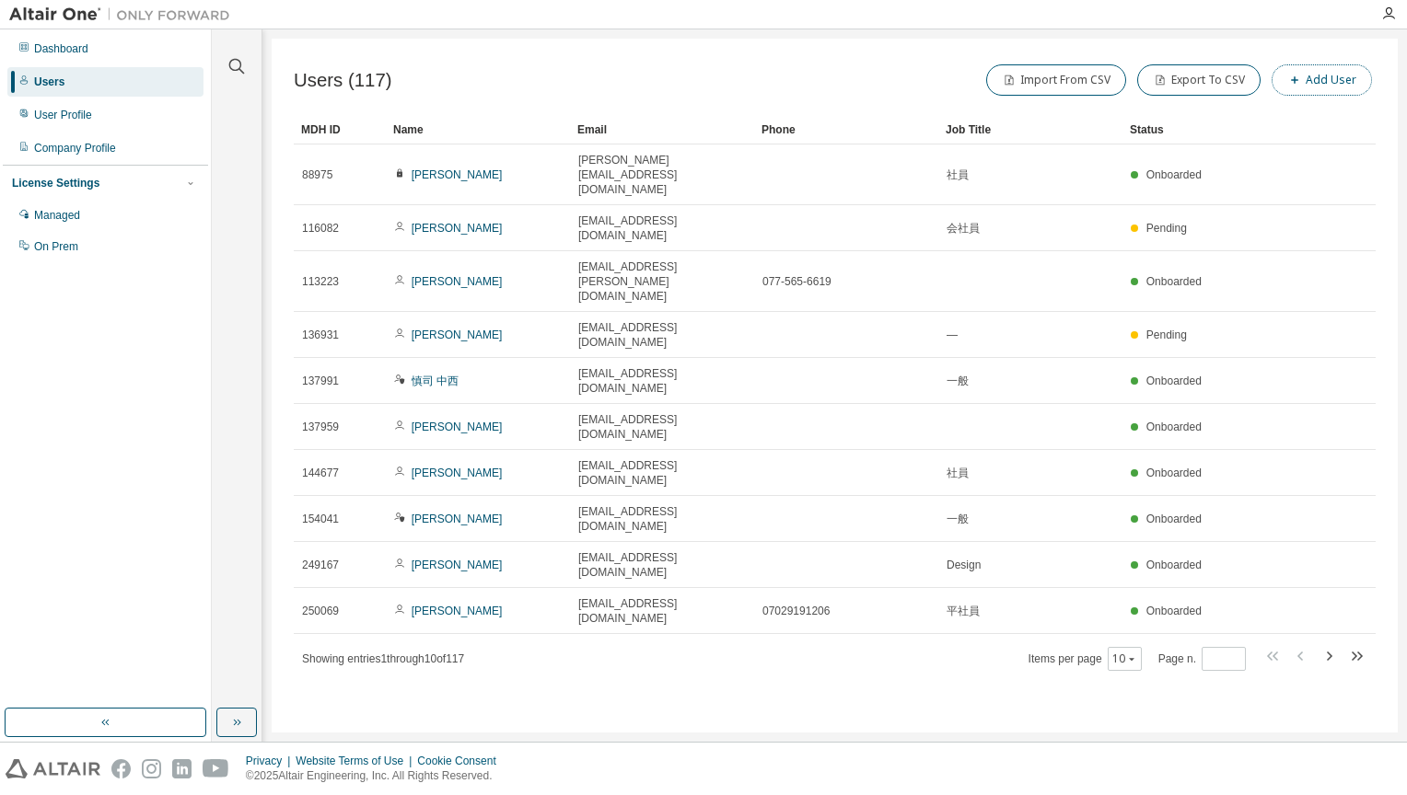
click at [1309, 87] on button "Add User" at bounding box center [1321, 79] width 100 height 31
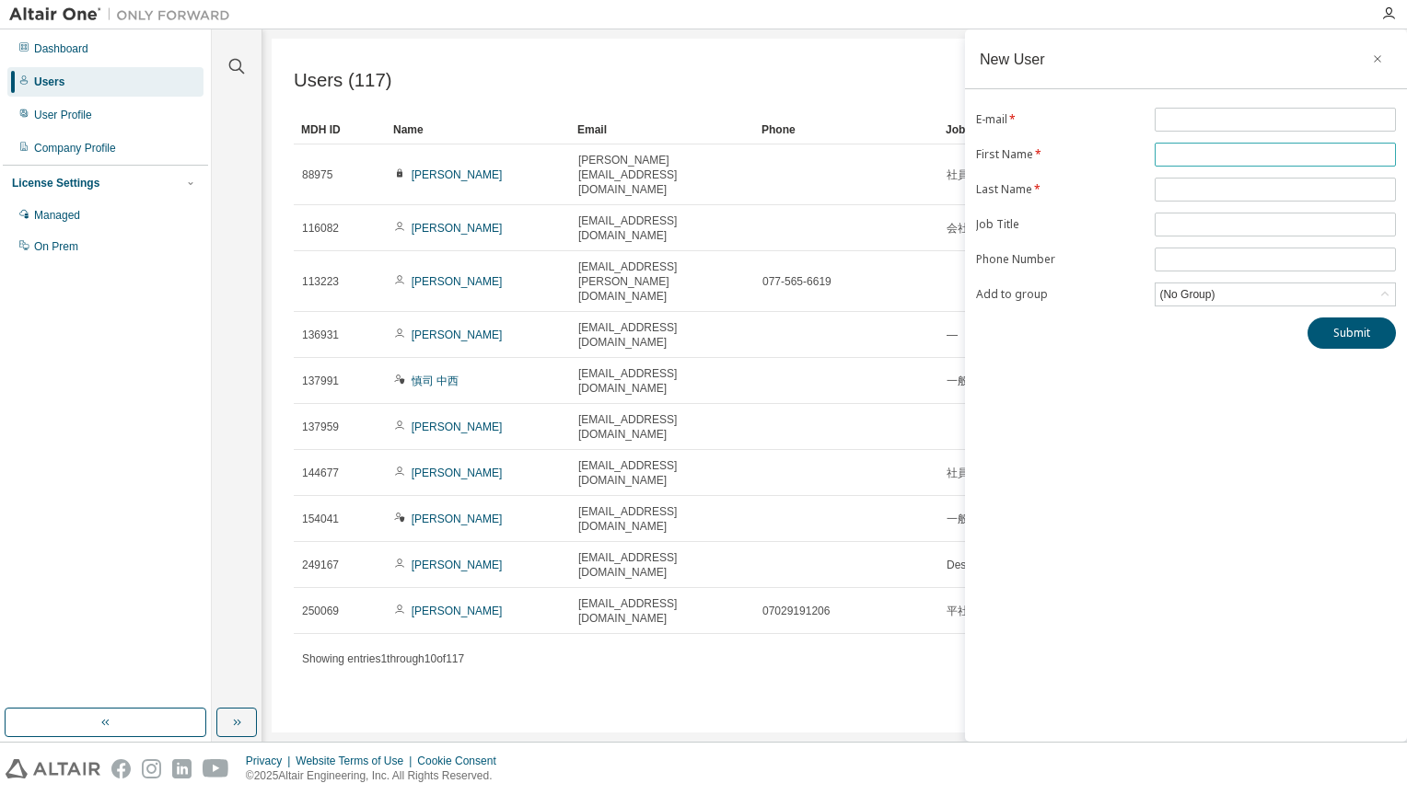
click at [1204, 148] on input "text" at bounding box center [1275, 154] width 232 height 15
type input "*****"
click at [1206, 187] on input "**********" at bounding box center [1275, 189] width 232 height 15
type input "**********"
click at [1239, 113] on input "text" at bounding box center [1275, 119] width 232 height 15
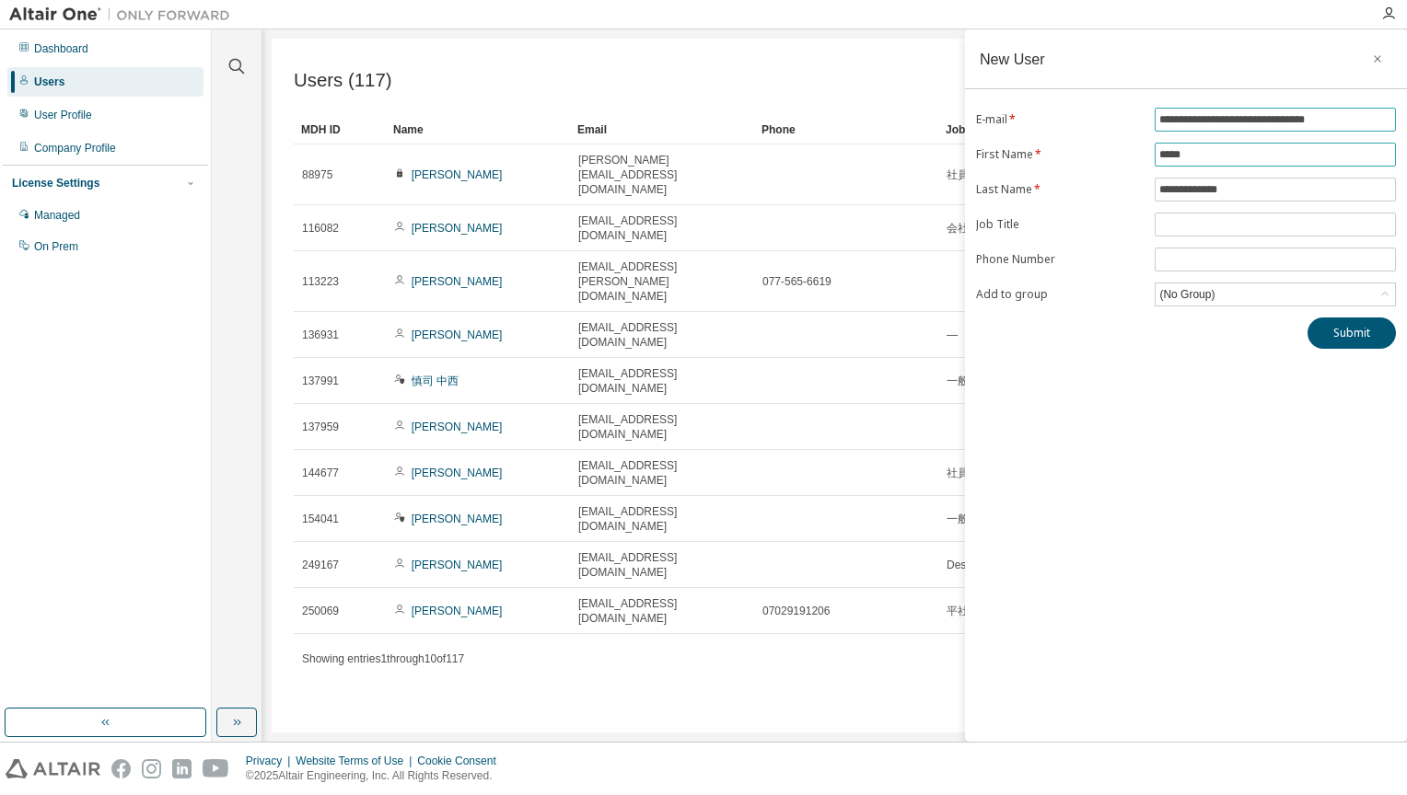
type input "**********"
click at [1237, 149] on input "*****" at bounding box center [1275, 154] width 232 height 15
click at [1223, 118] on input "**********" at bounding box center [1275, 119] width 232 height 15
click at [1230, 118] on input "**********" at bounding box center [1275, 119] width 232 height 15
click at [1253, 299] on div "(No Group)" at bounding box center [1274, 295] width 239 height 22
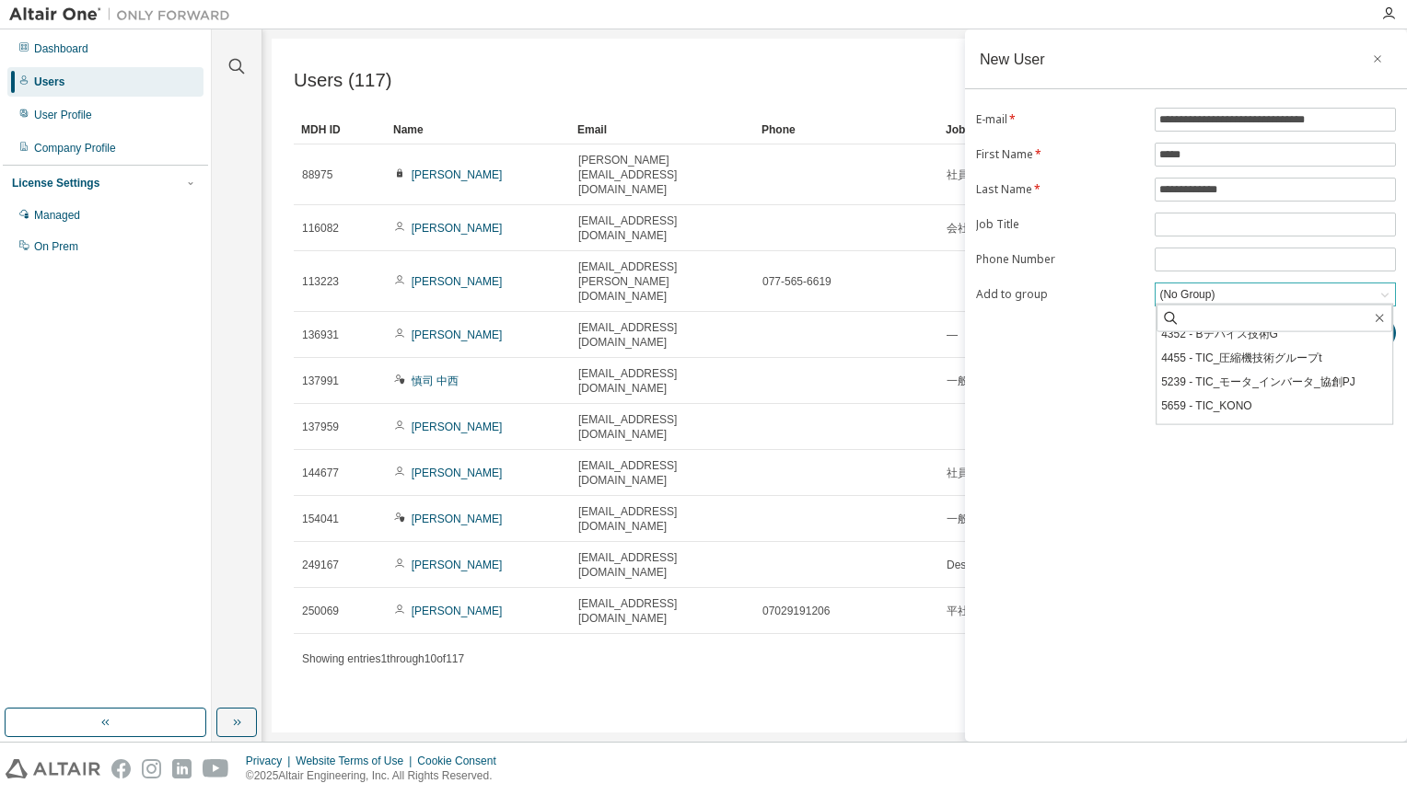
scroll to position [107, 0]
click at [1236, 374] on li "5239 - TIC_モータ_インバータ_協創PJ" at bounding box center [1274, 381] width 236 height 24
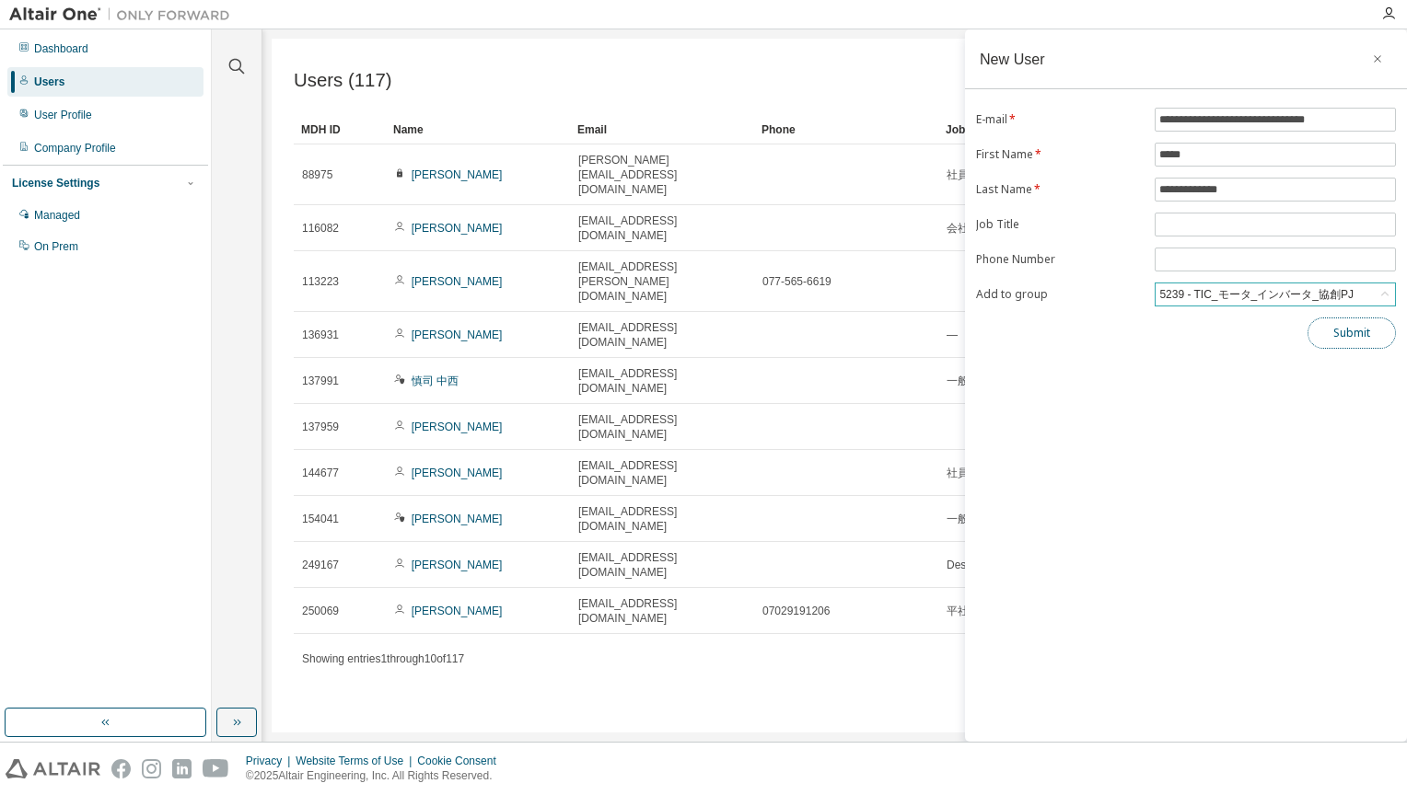
click at [1333, 333] on button "Submit" at bounding box center [1351, 333] width 88 height 31
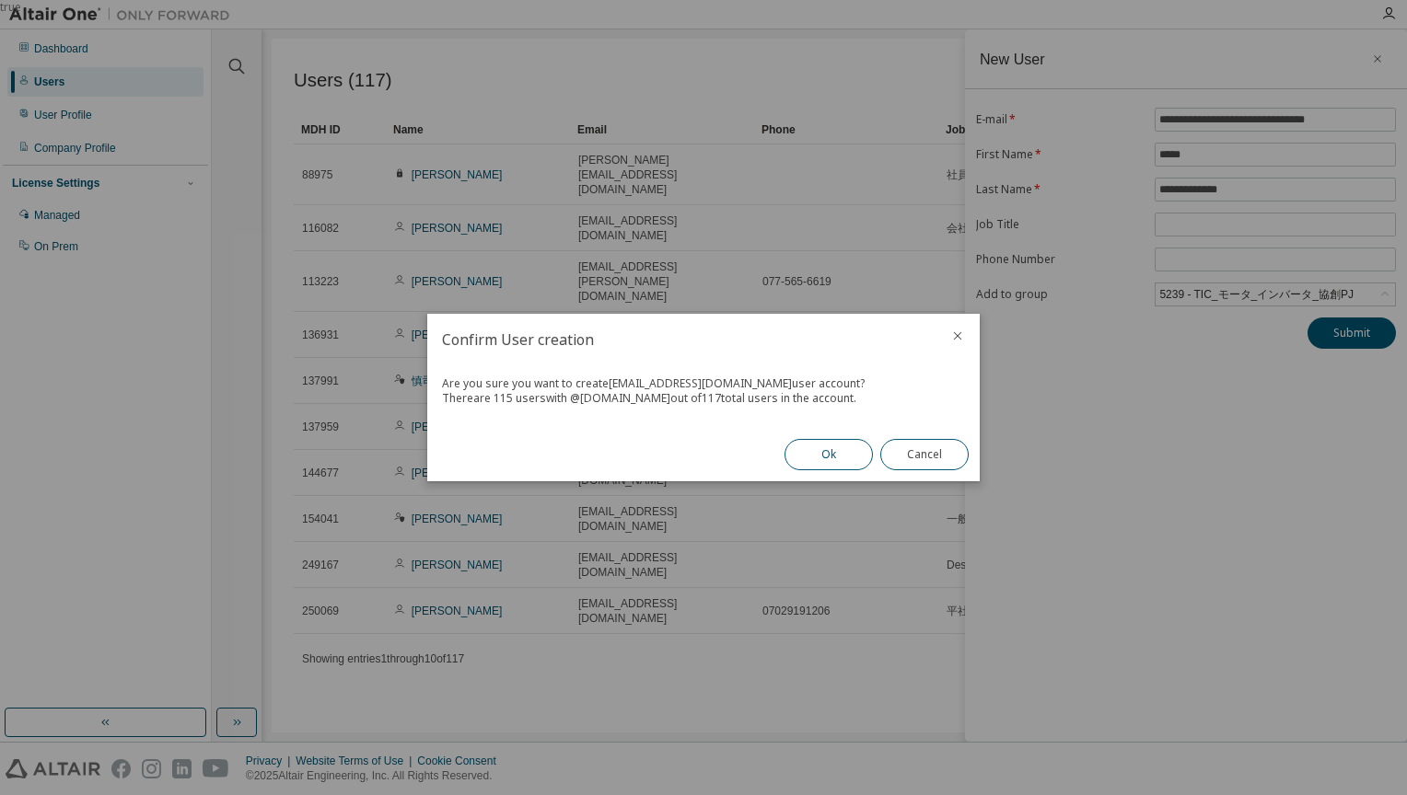
click at [834, 464] on button "Ok" at bounding box center [828, 454] width 88 height 31
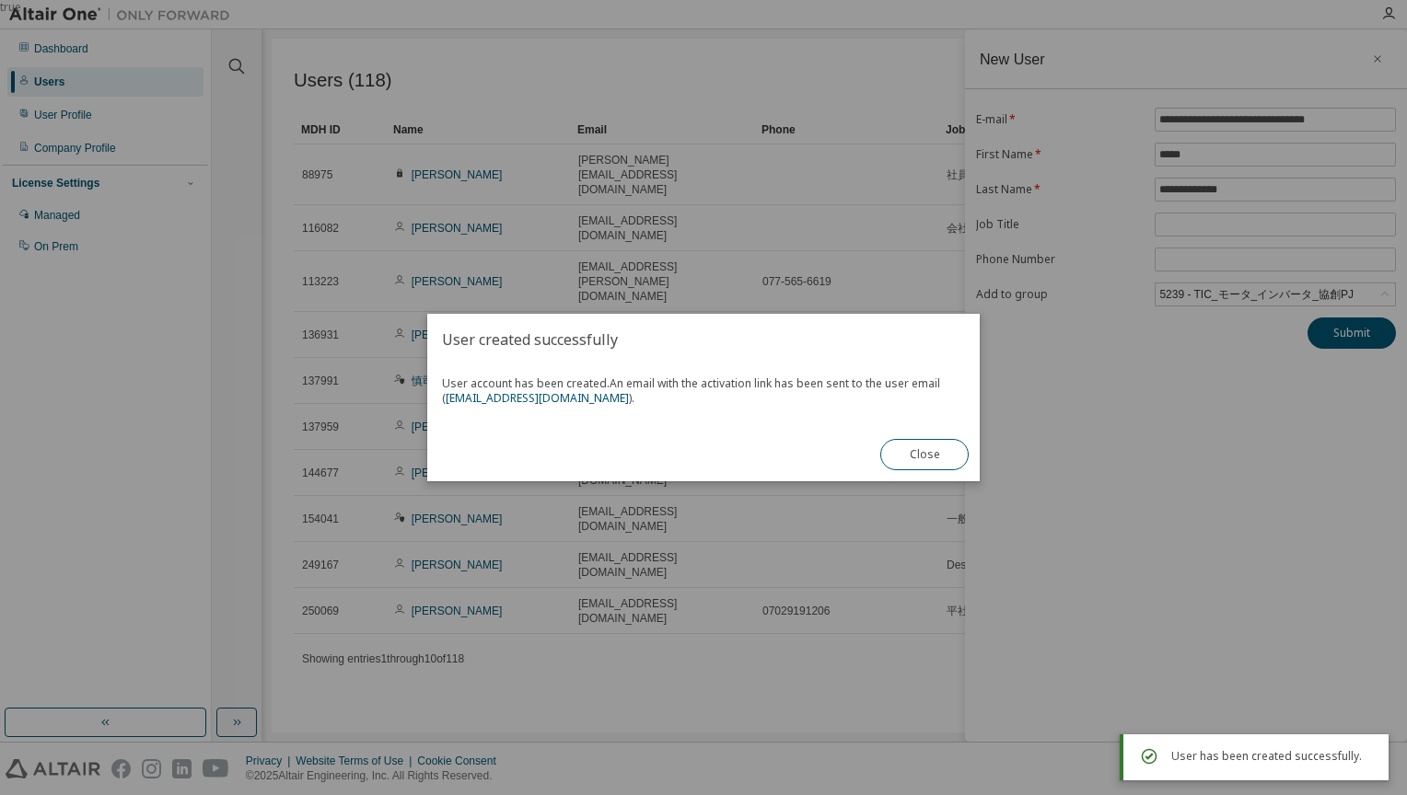
click at [919, 460] on button "Close" at bounding box center [924, 454] width 88 height 31
